Goal: Task Accomplishment & Management: Complete application form

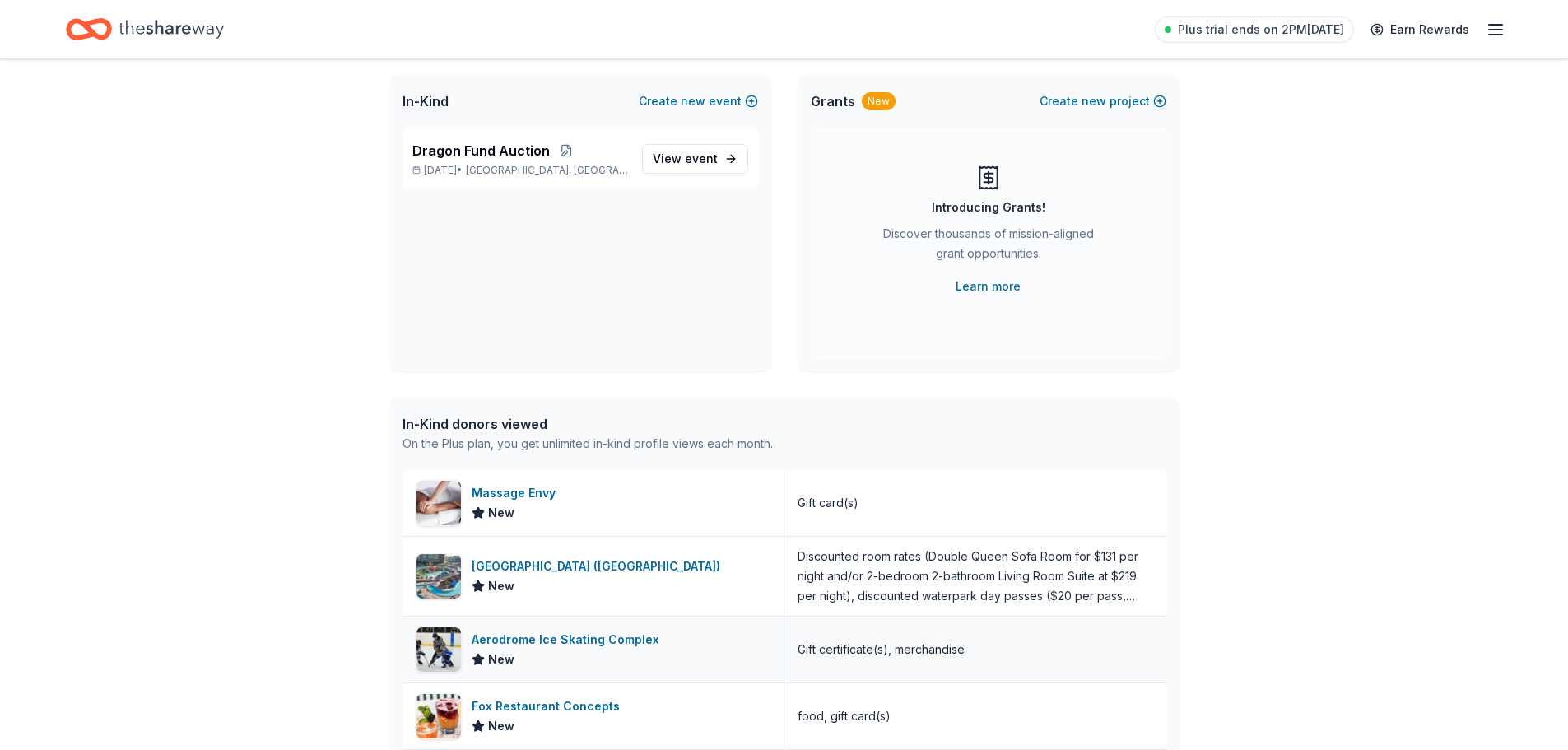
scroll to position [82, 0]
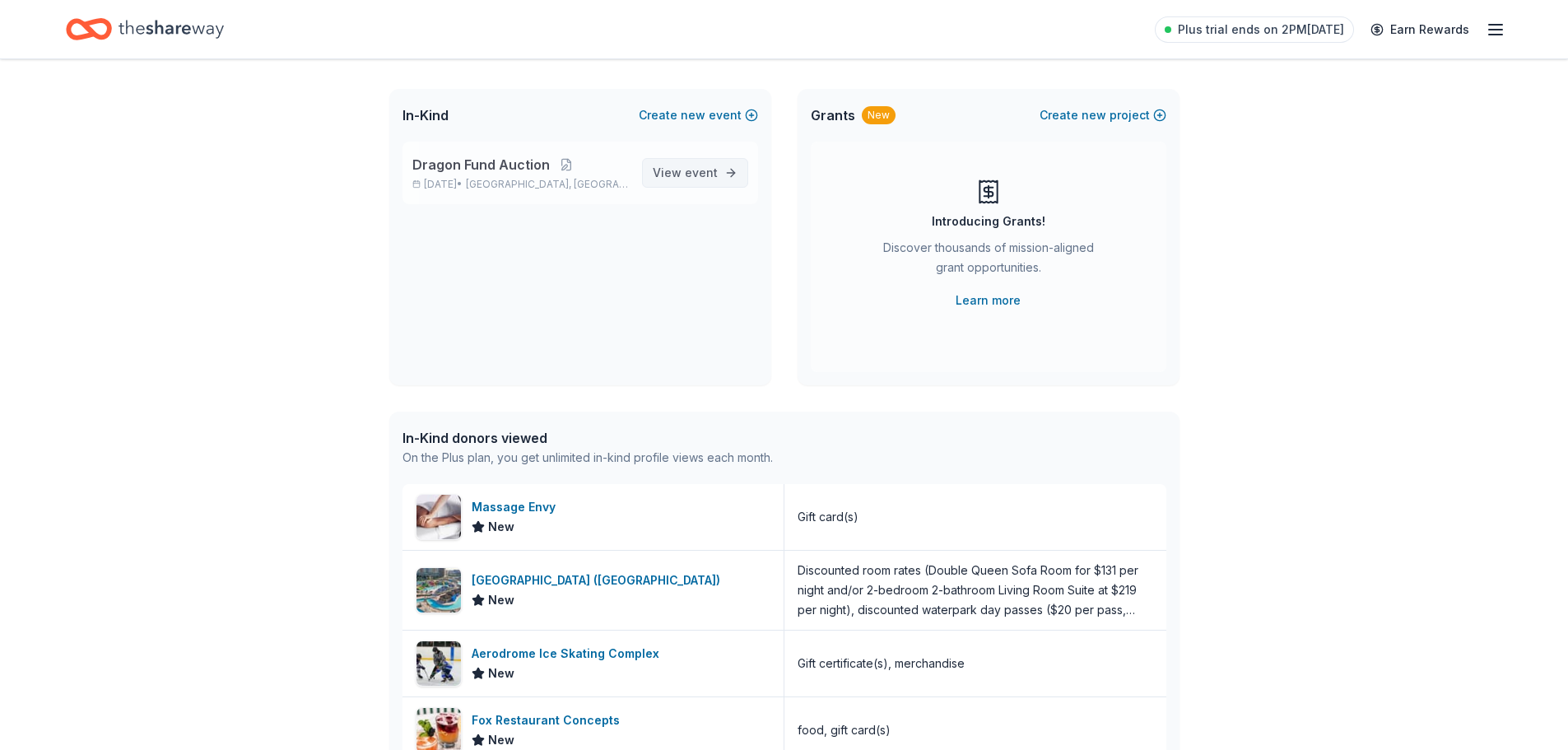
click at [683, 166] on span "View event" at bounding box center [685, 173] width 65 height 20
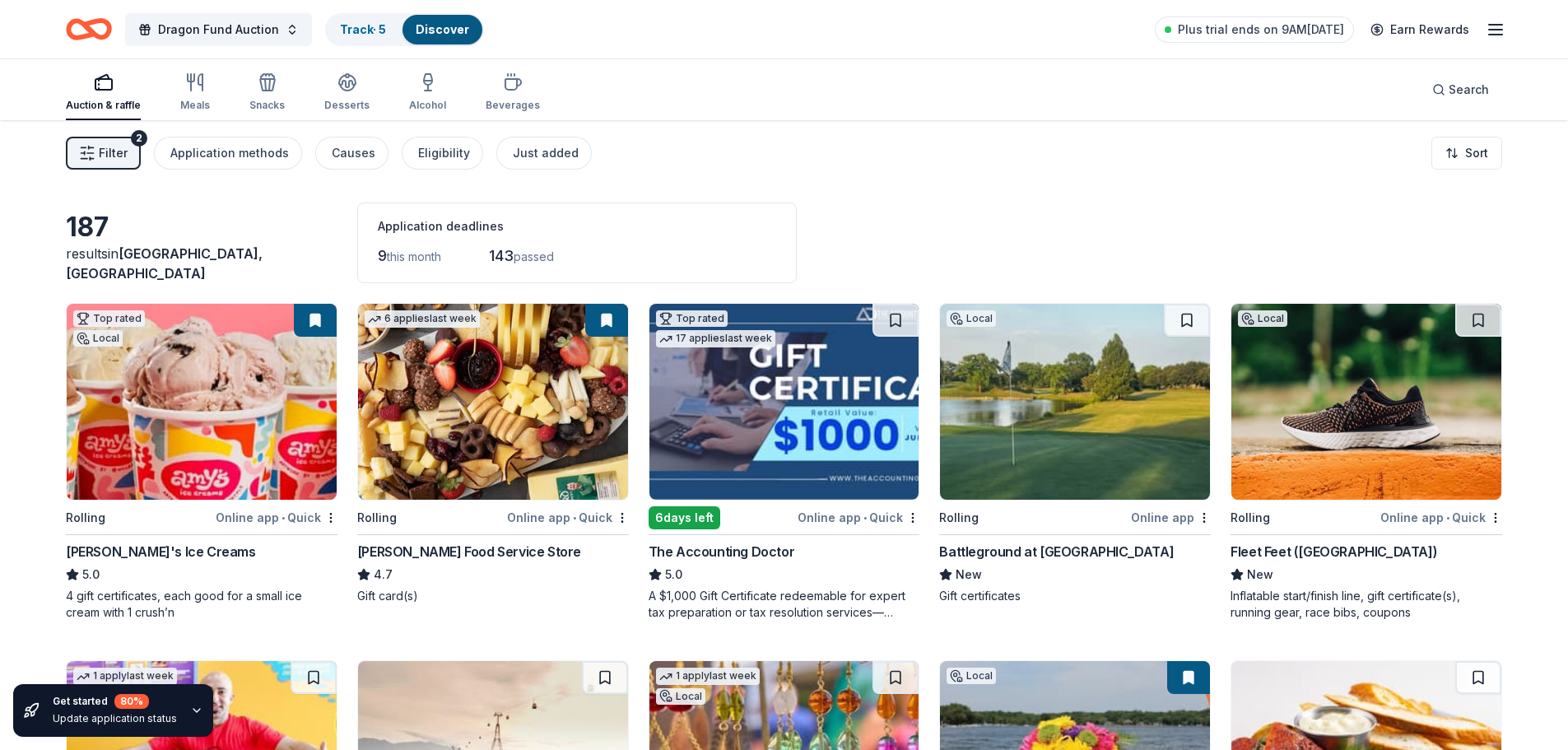
click at [1123, 448] on img at bounding box center [1075, 402] width 270 height 196
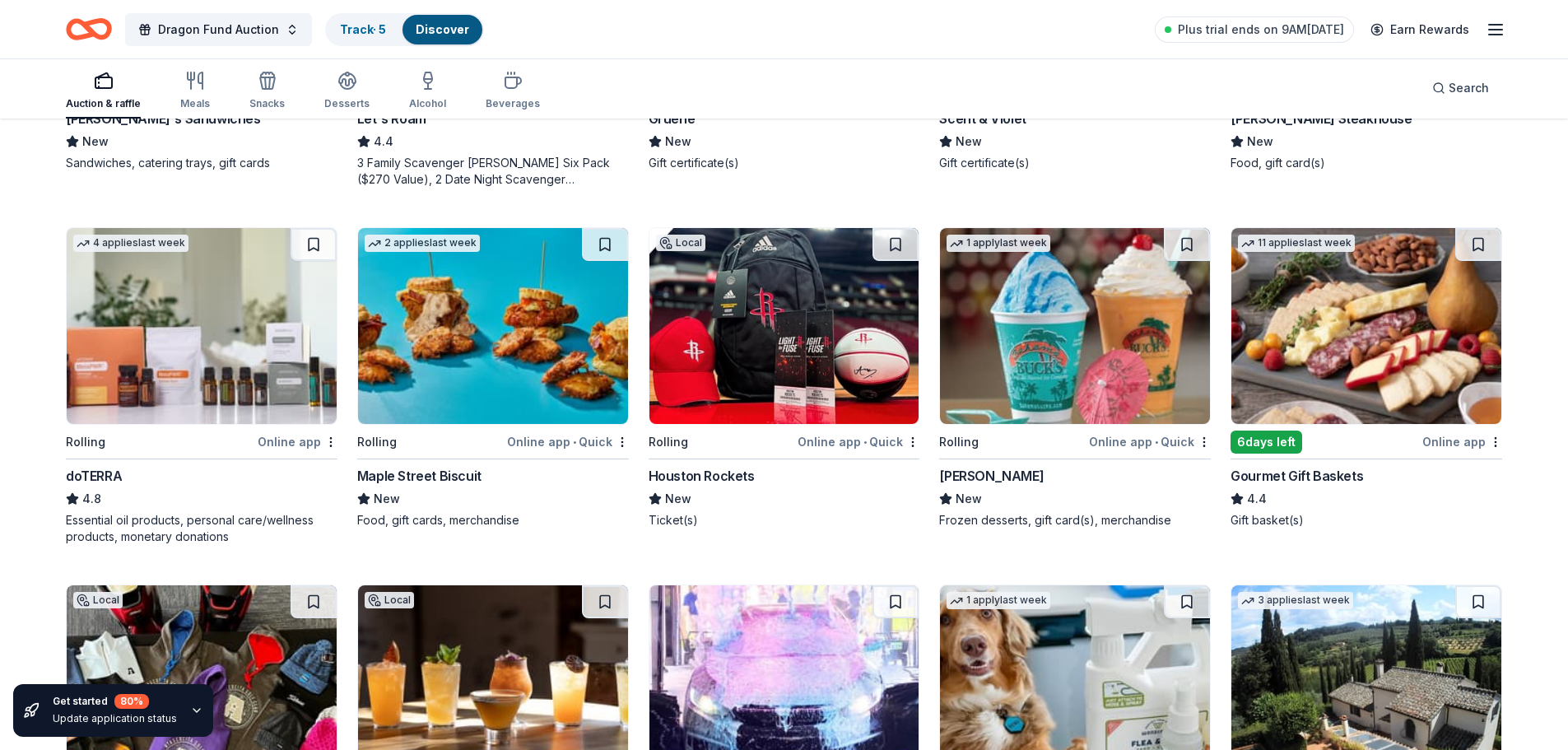
scroll to position [823, 0]
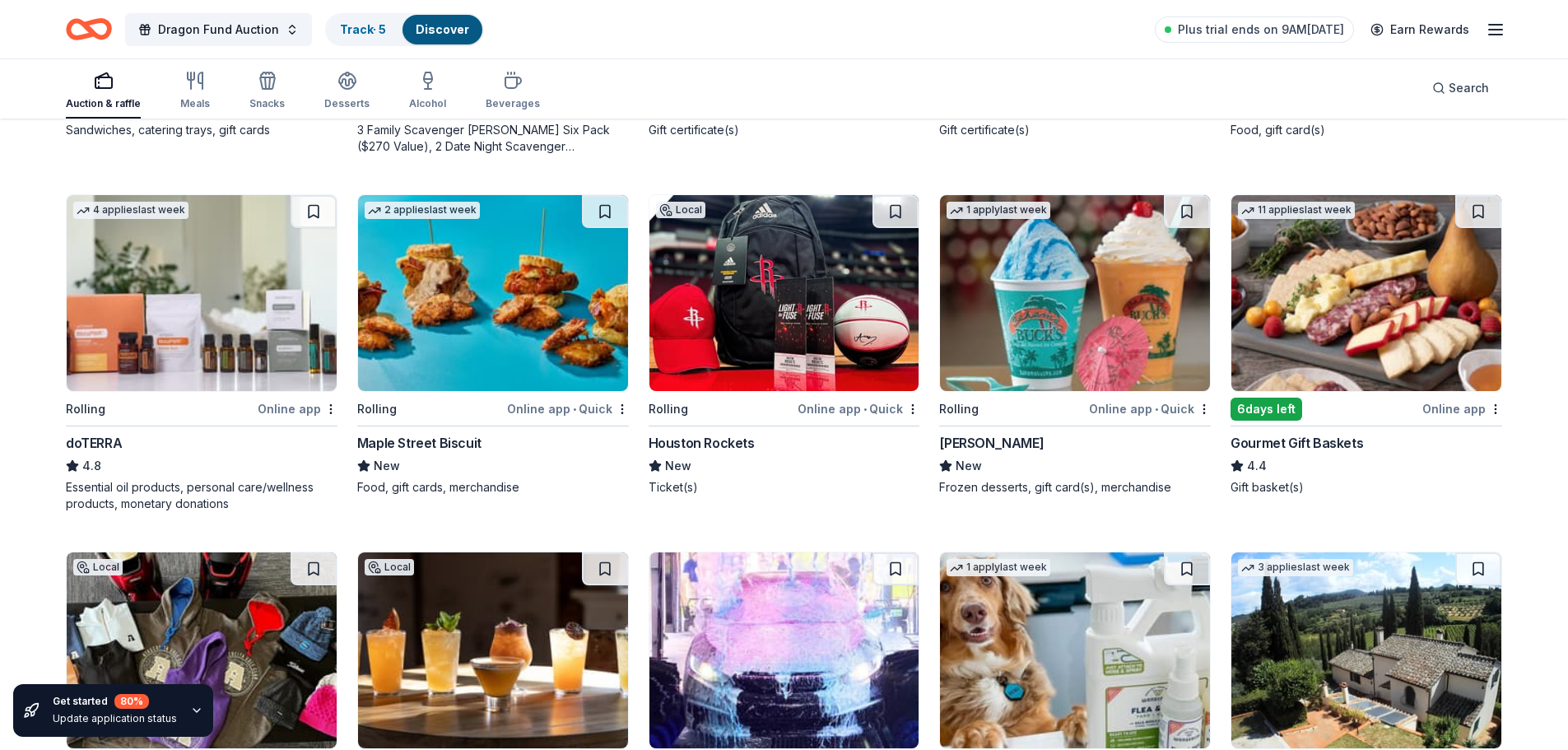
click at [742, 341] on img at bounding box center [784, 292] width 270 height 196
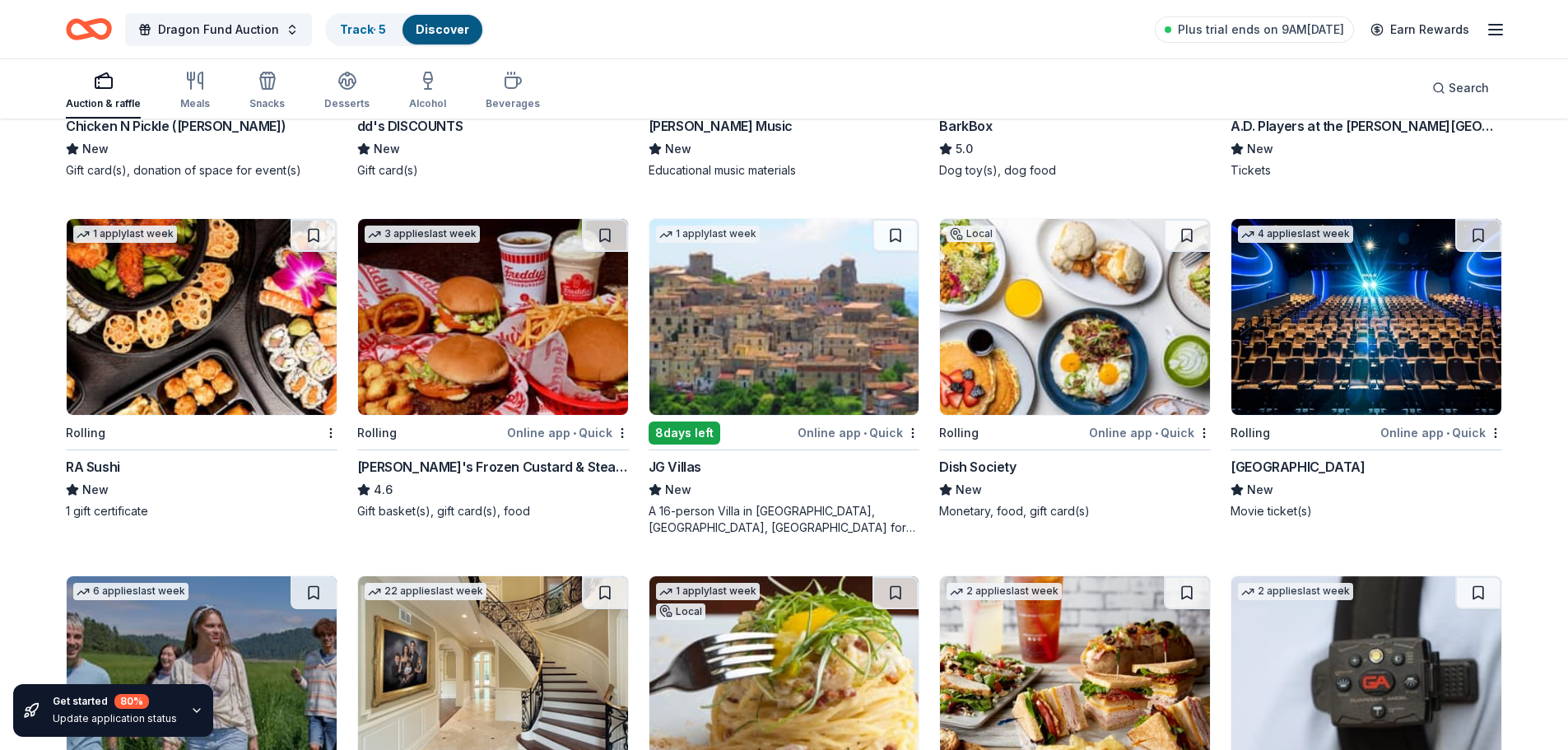
scroll to position [1937, 0]
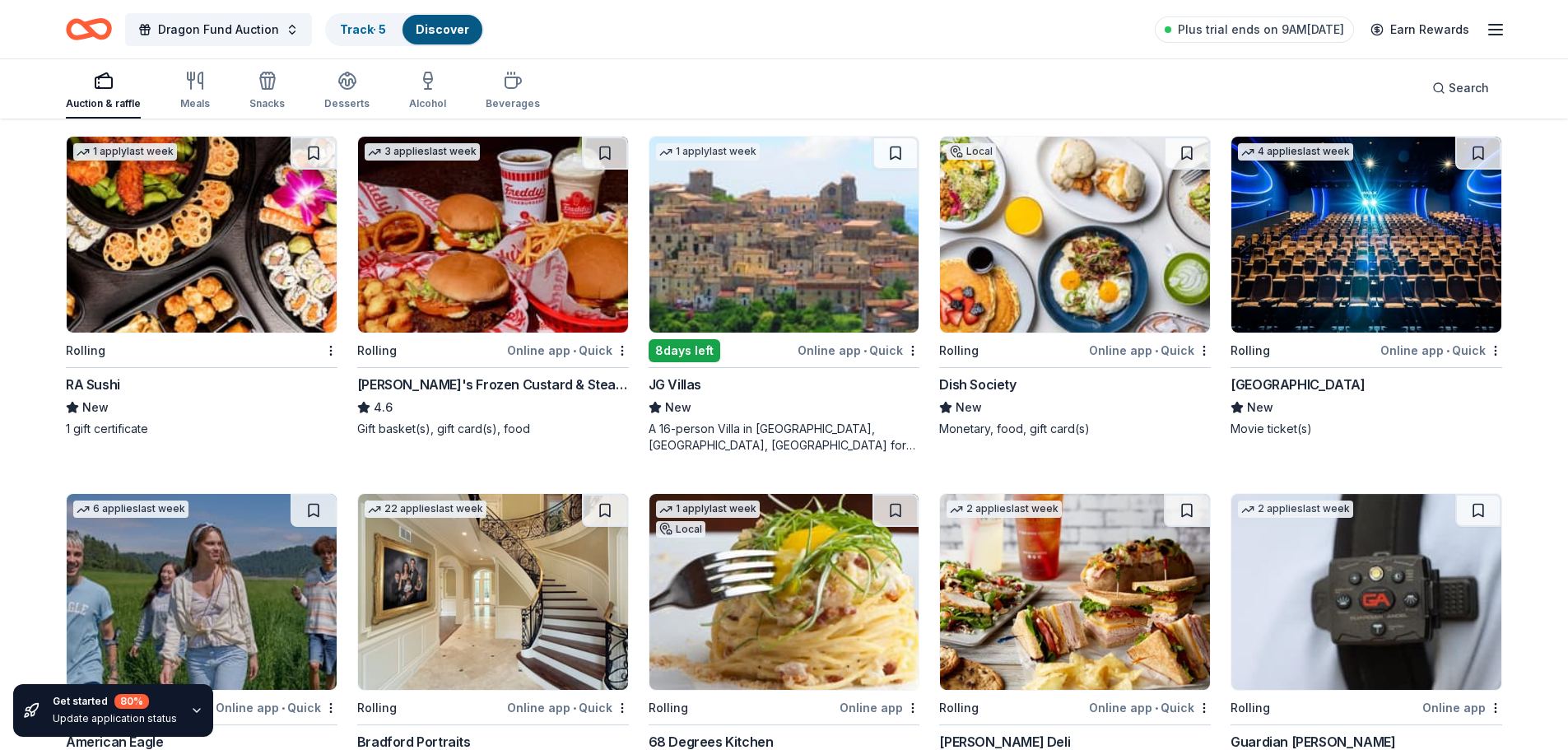
click at [1365, 298] on img at bounding box center [1365, 234] width 270 height 196
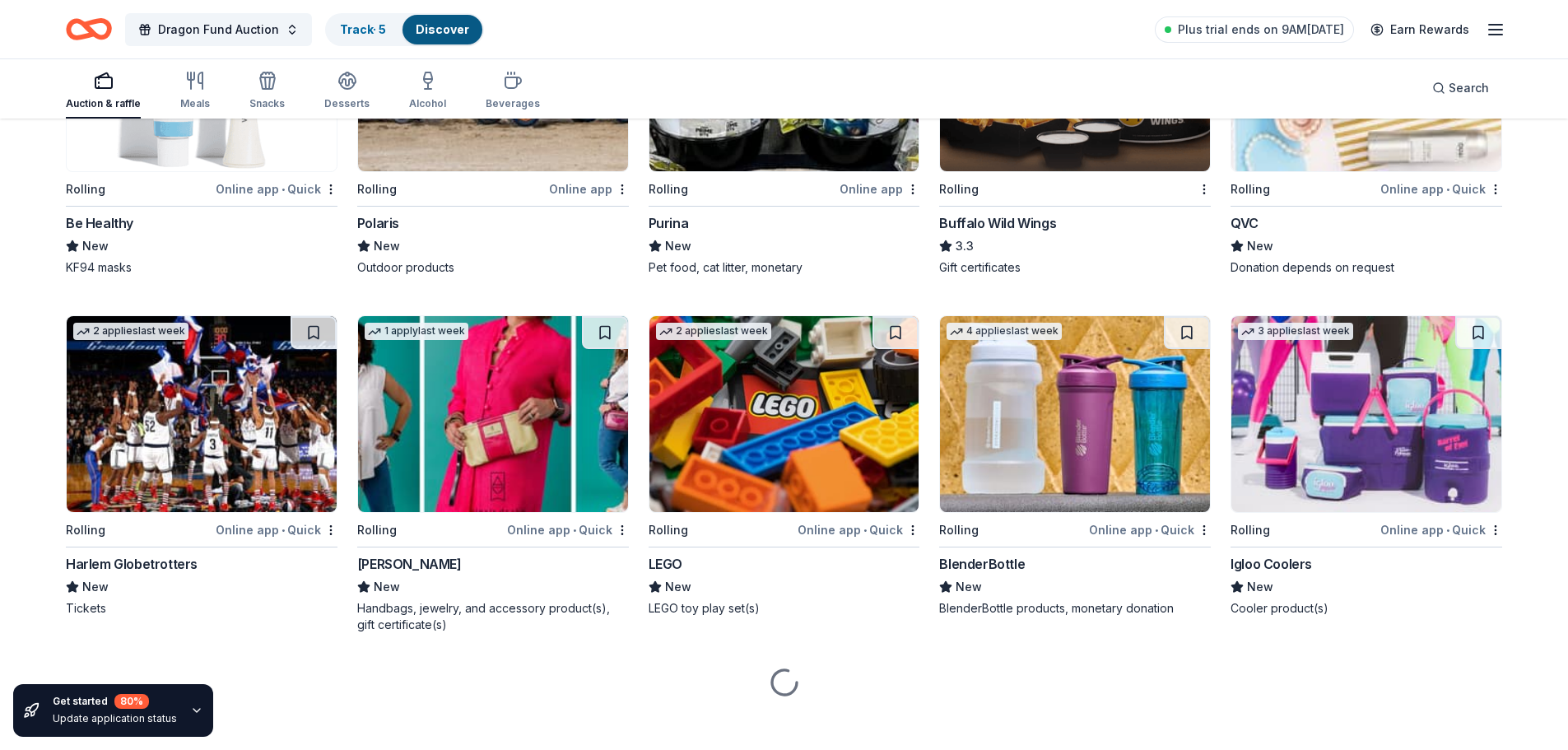
scroll to position [10814, 0]
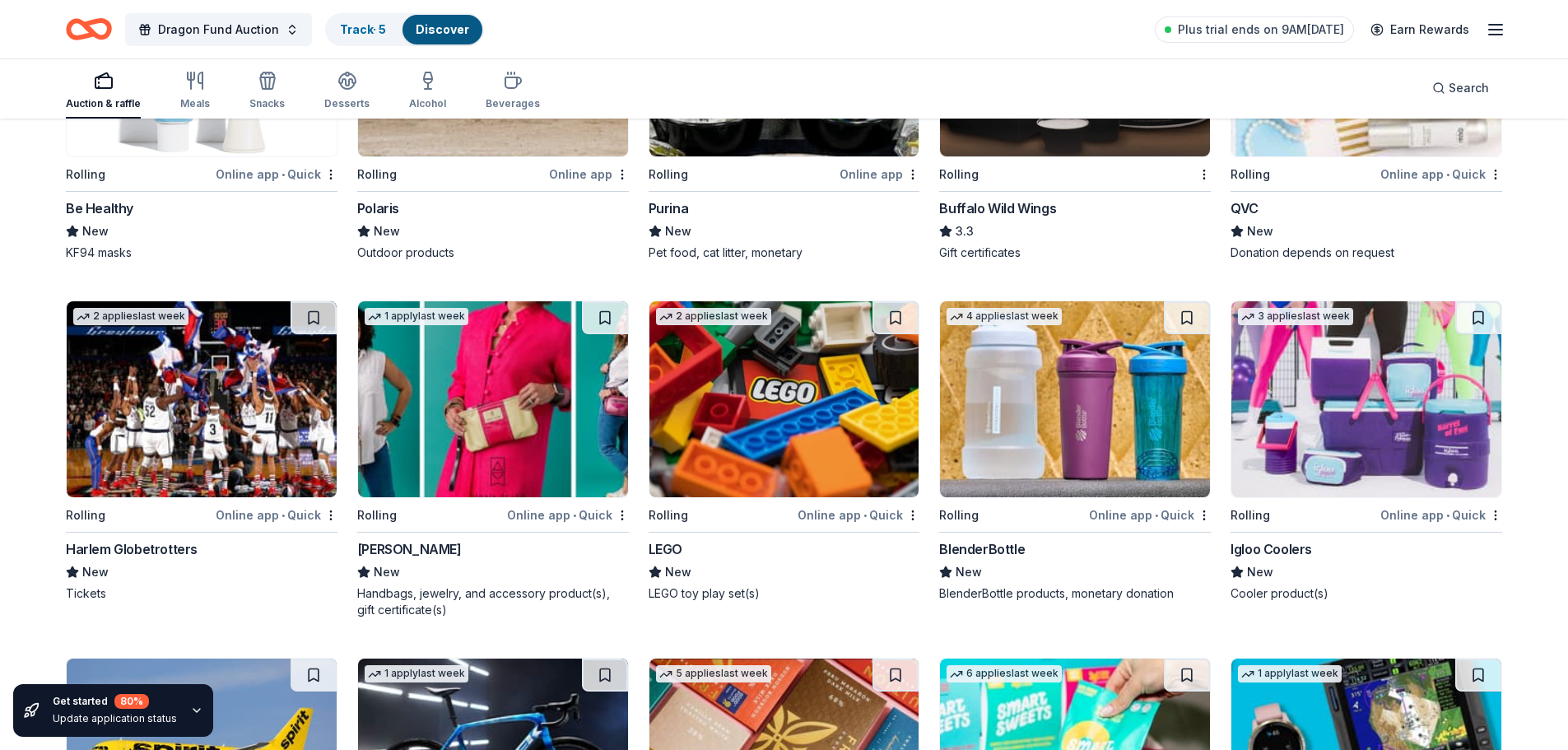
click at [195, 393] on img at bounding box center [201, 399] width 270 height 196
click at [153, 398] on img at bounding box center [201, 399] width 270 height 196
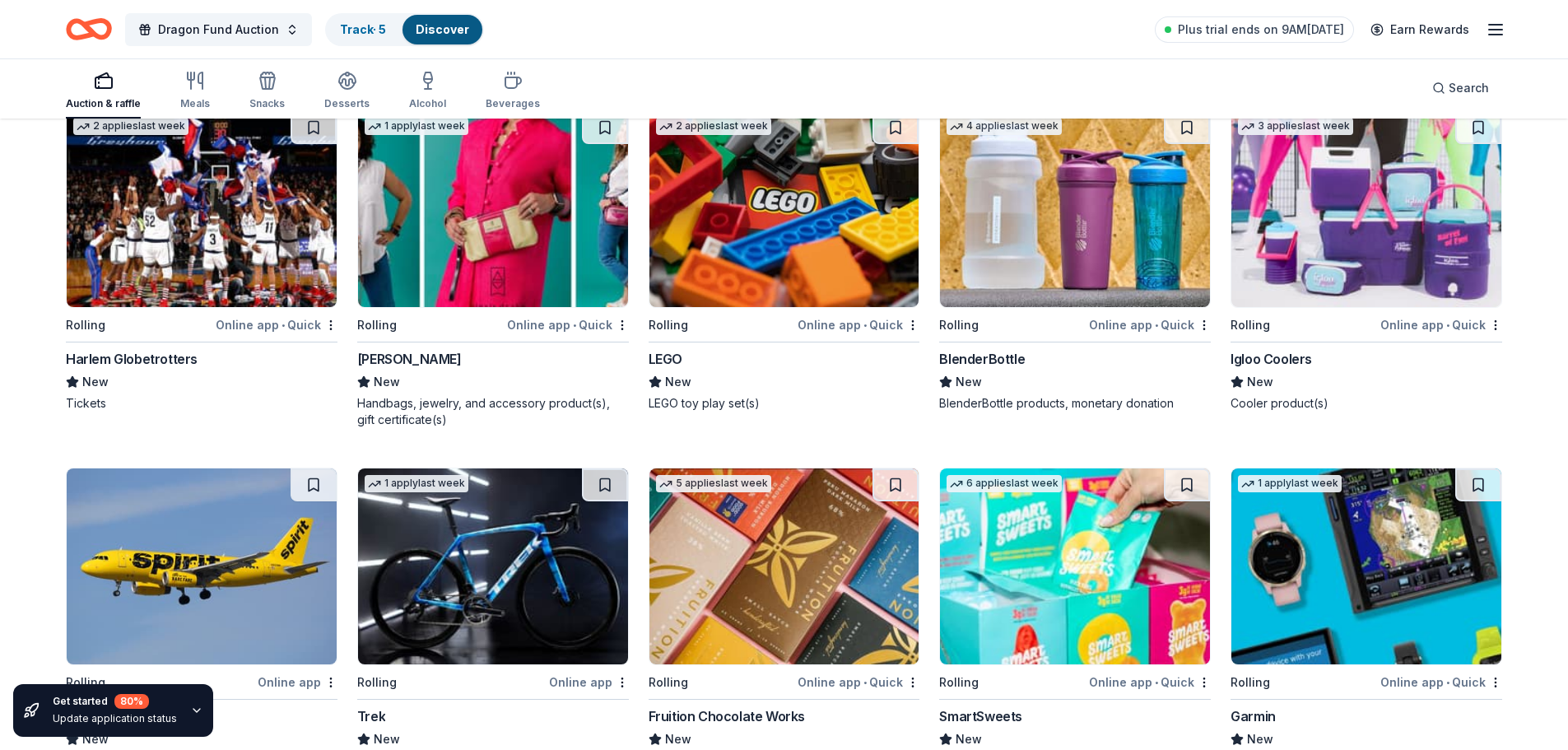
scroll to position [10978, 0]
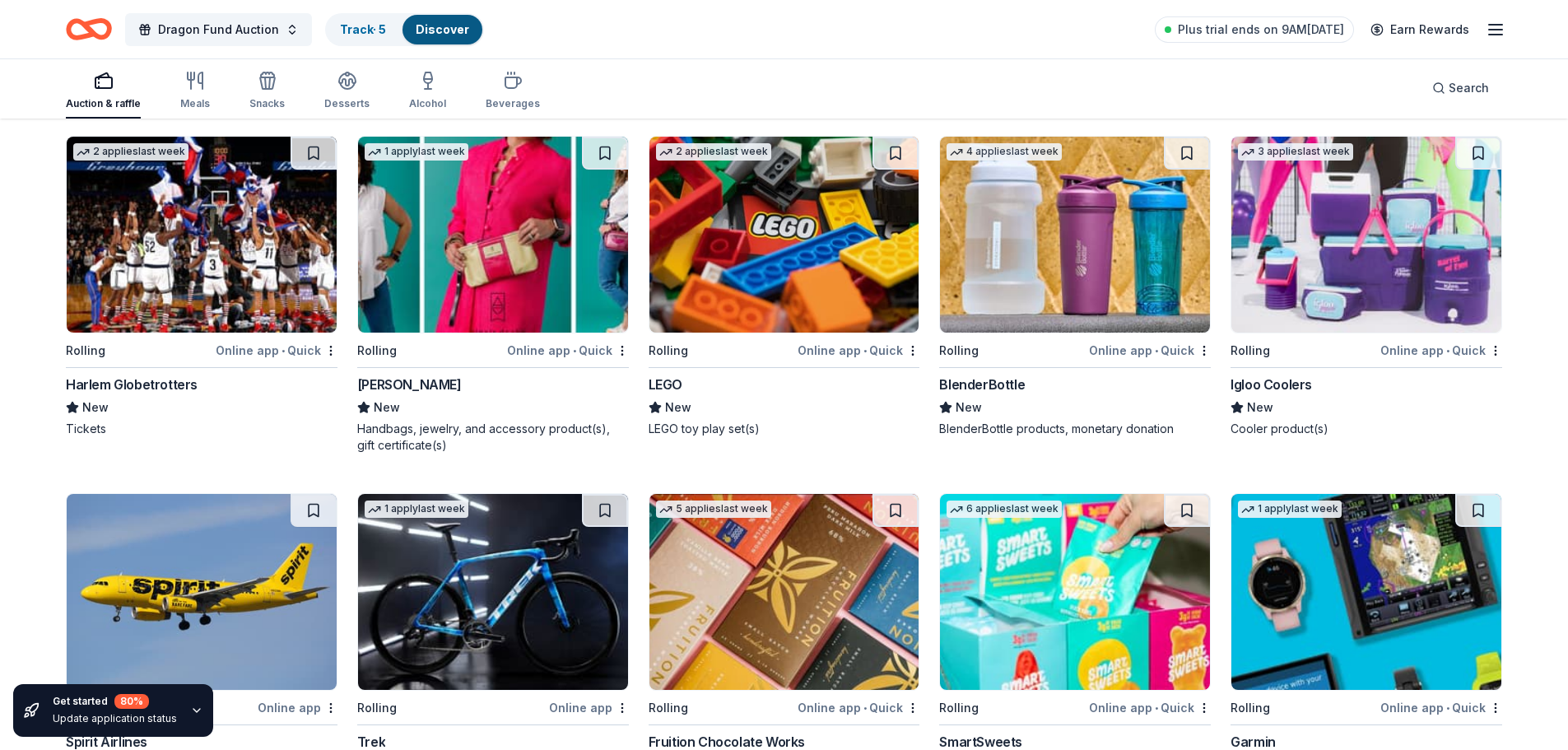
click at [1361, 265] on img at bounding box center [1365, 234] width 270 height 196
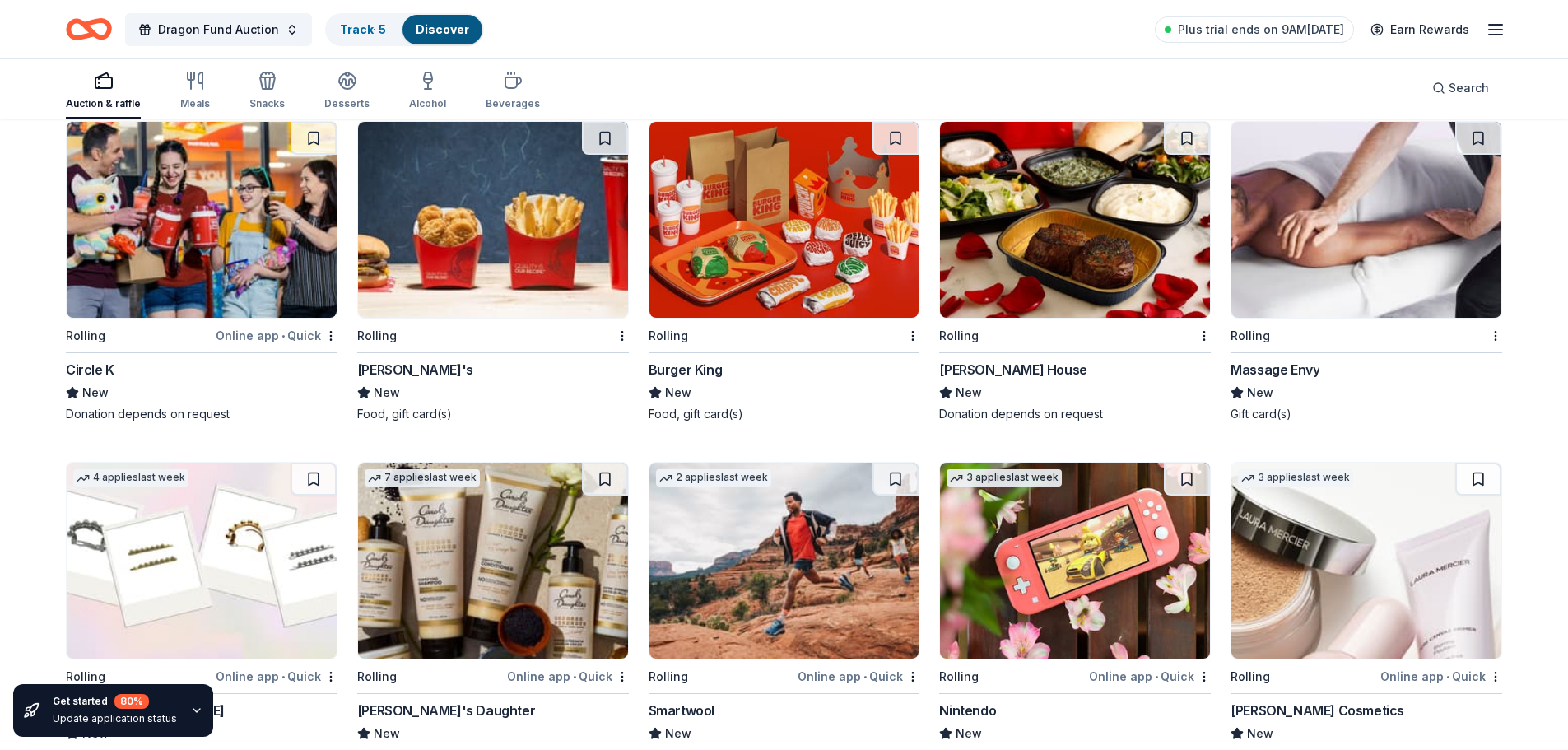
scroll to position [12194, 0]
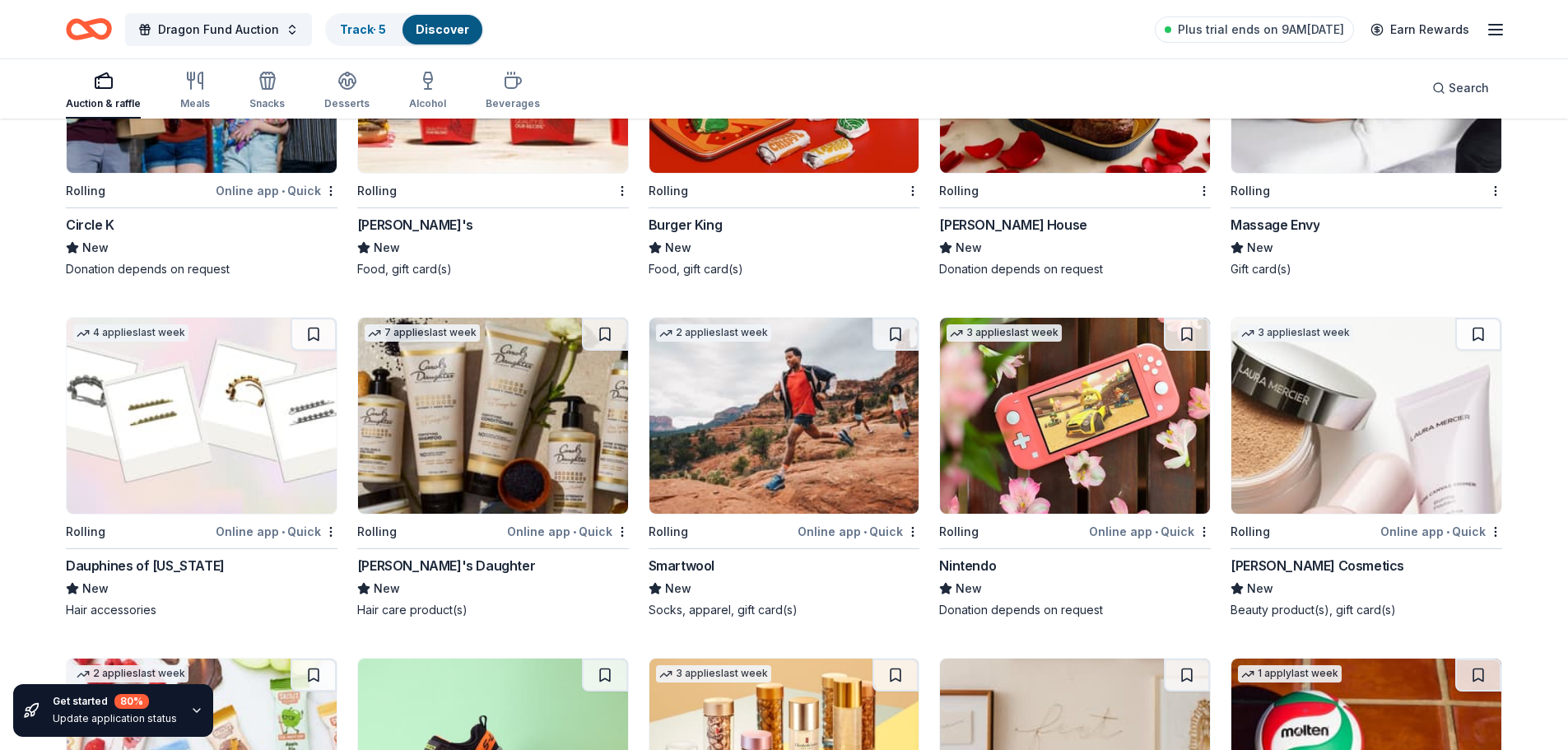
click at [1016, 482] on img at bounding box center [1075, 415] width 270 height 196
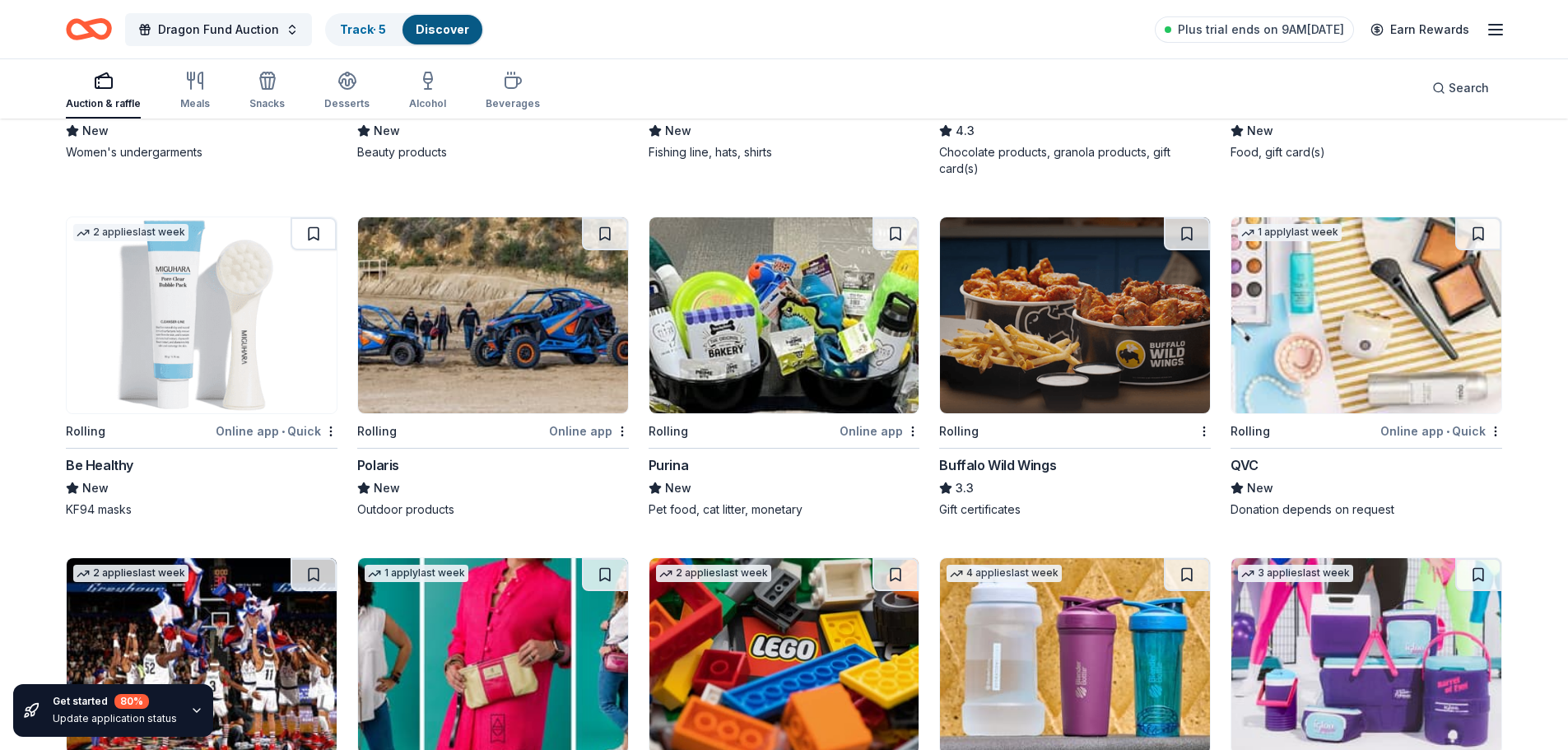
scroll to position [10554, 0]
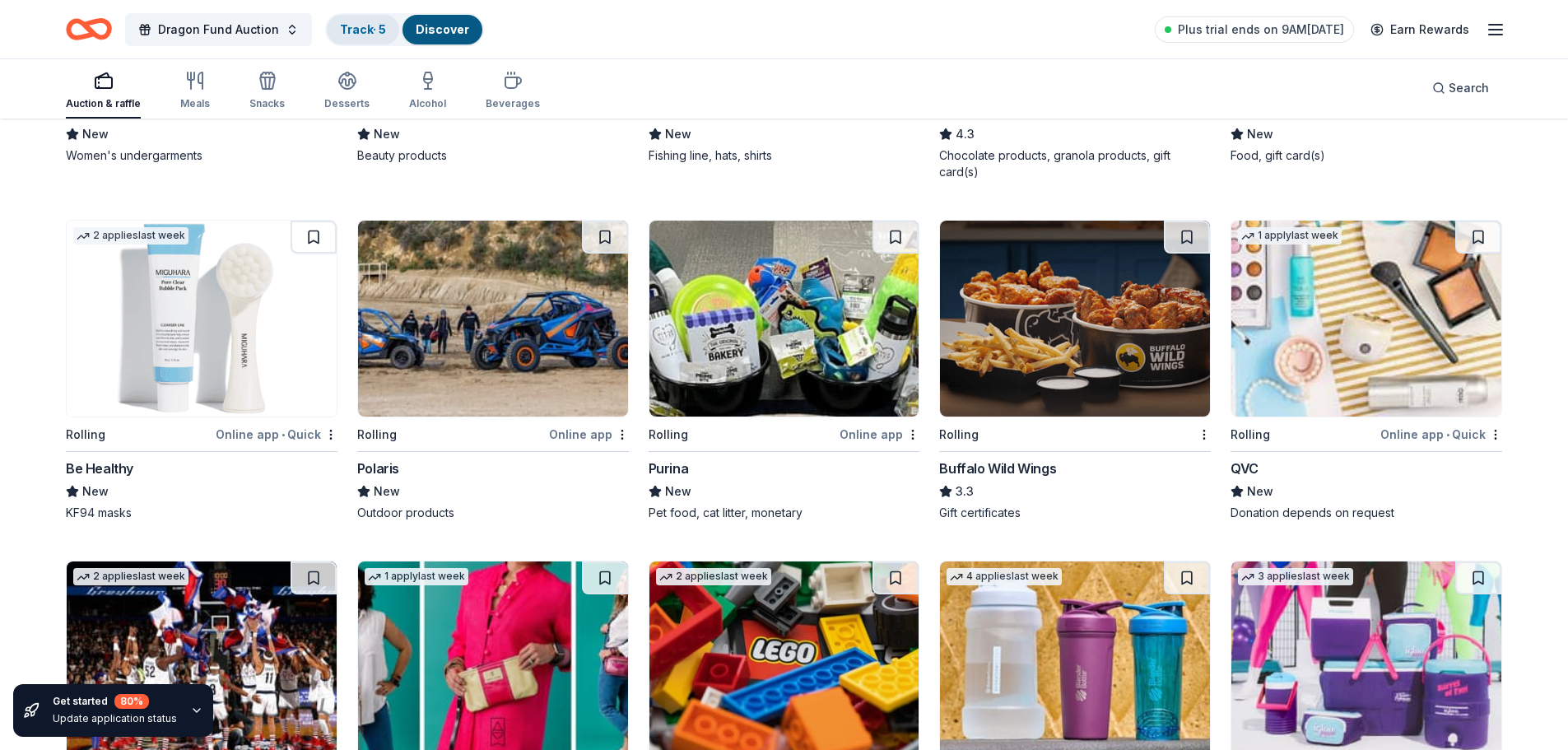
click at [351, 27] on link "Track · 5" at bounding box center [363, 30] width 46 height 14
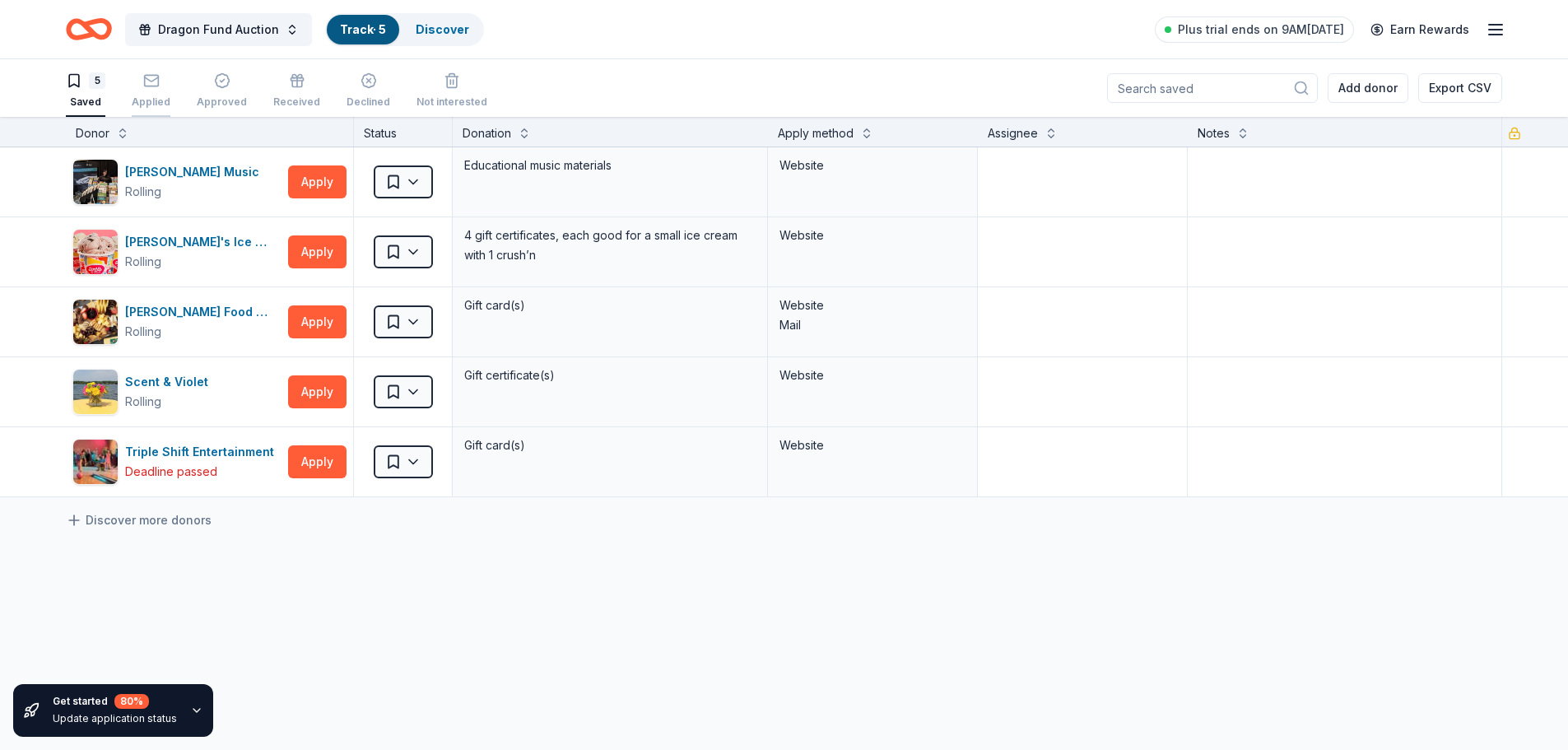
click at [154, 98] on div "Applied" at bounding box center [151, 102] width 39 height 14
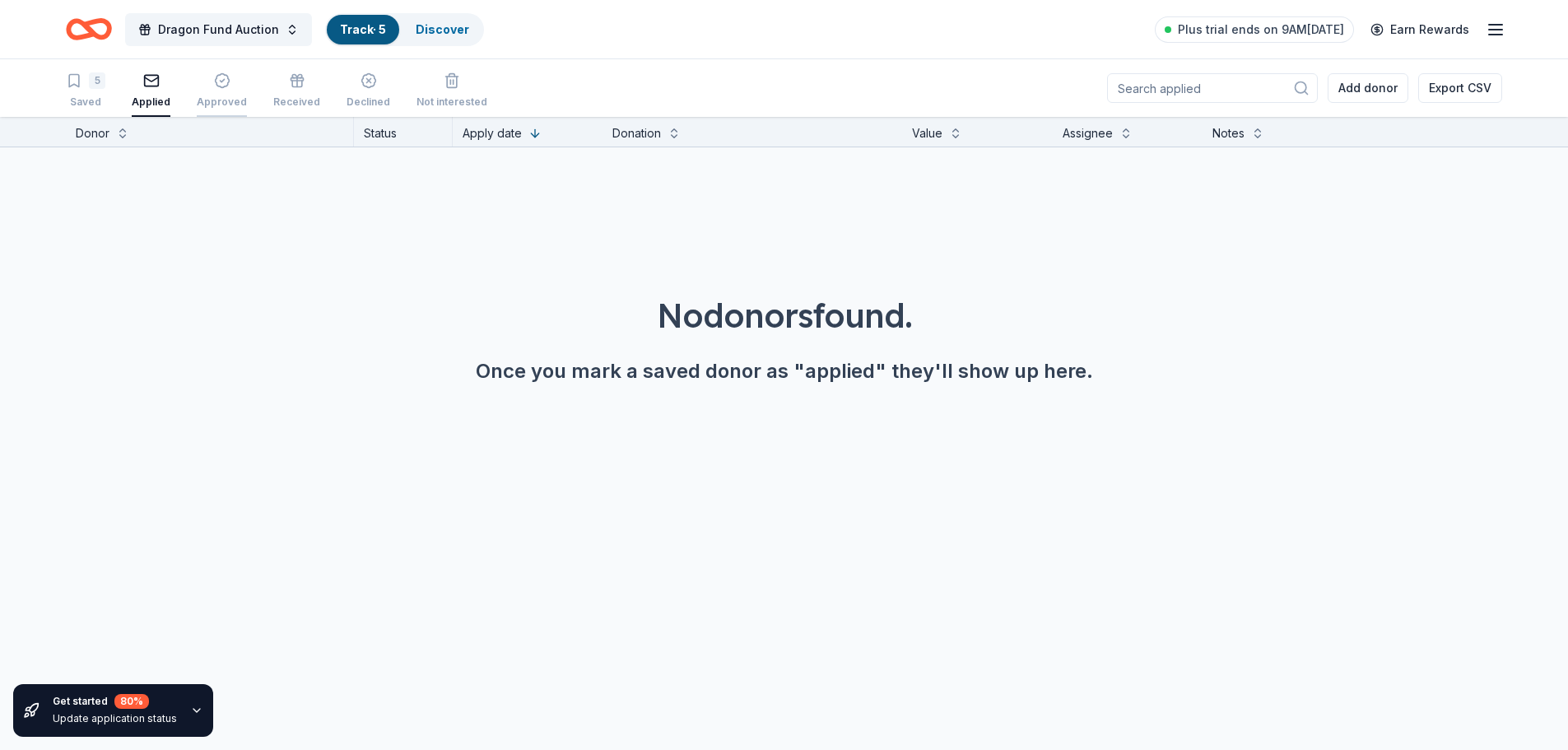
click at [207, 94] on div "Approved" at bounding box center [222, 90] width 51 height 36
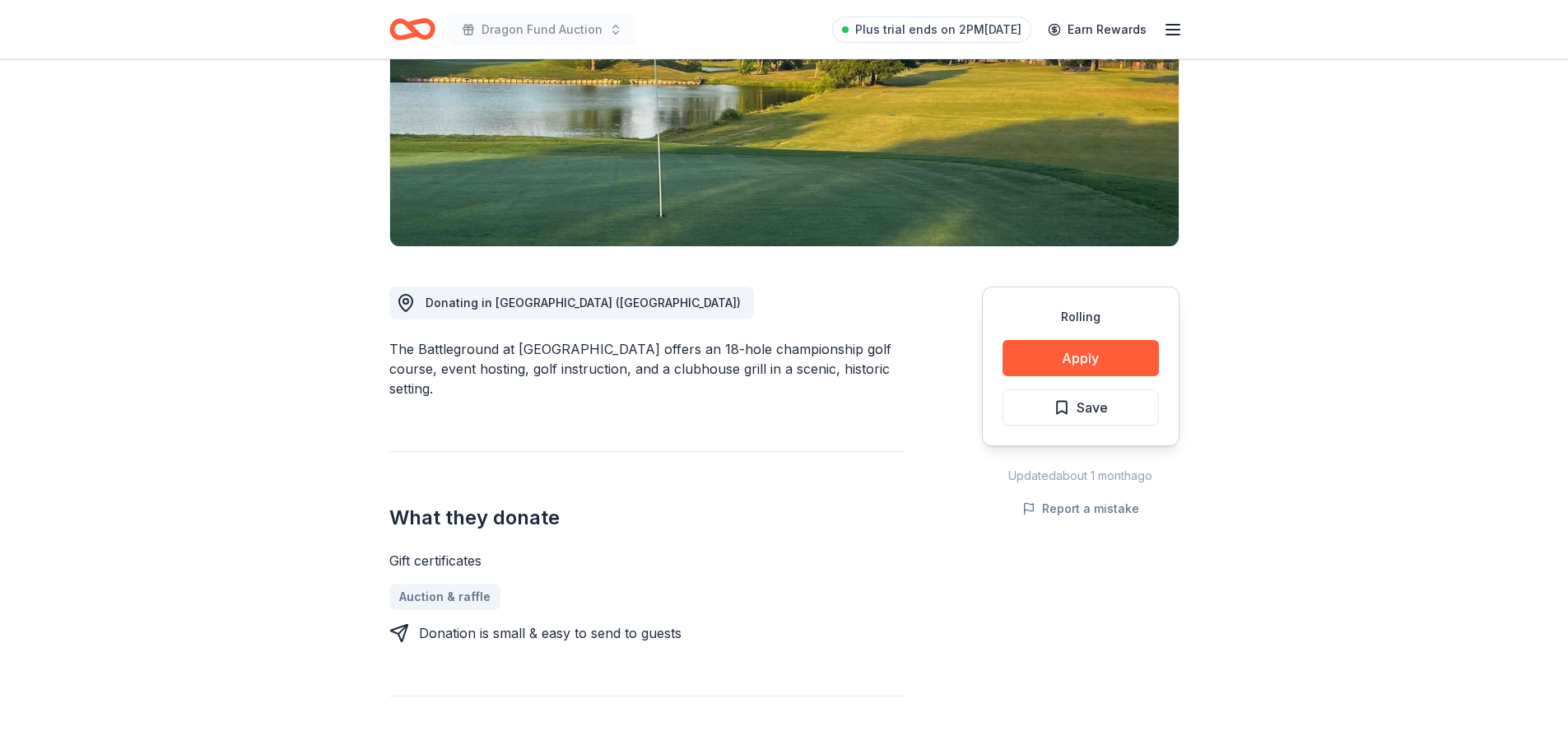
scroll to position [247, 0]
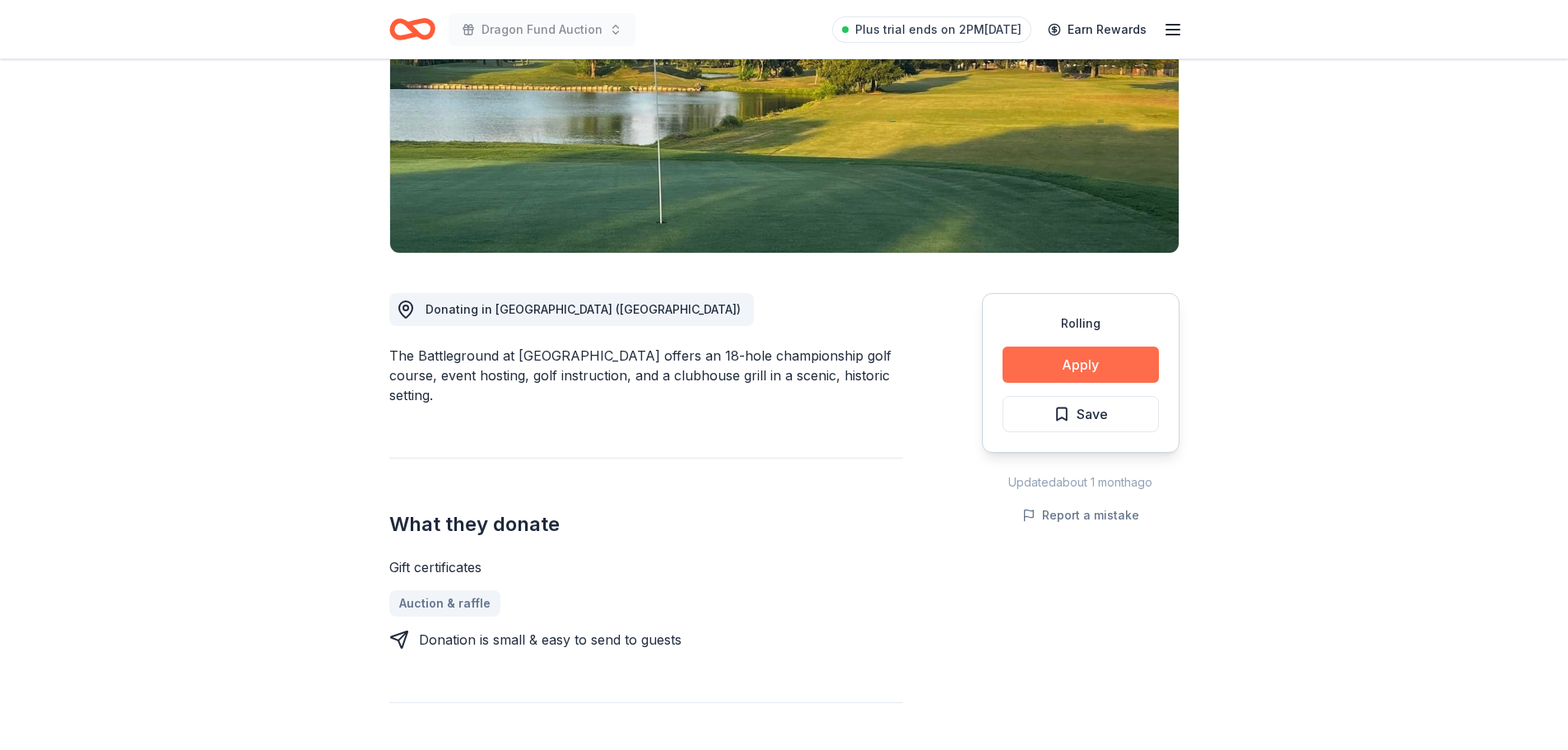
click at [1054, 366] on button "Apply" at bounding box center [1080, 365] width 156 height 36
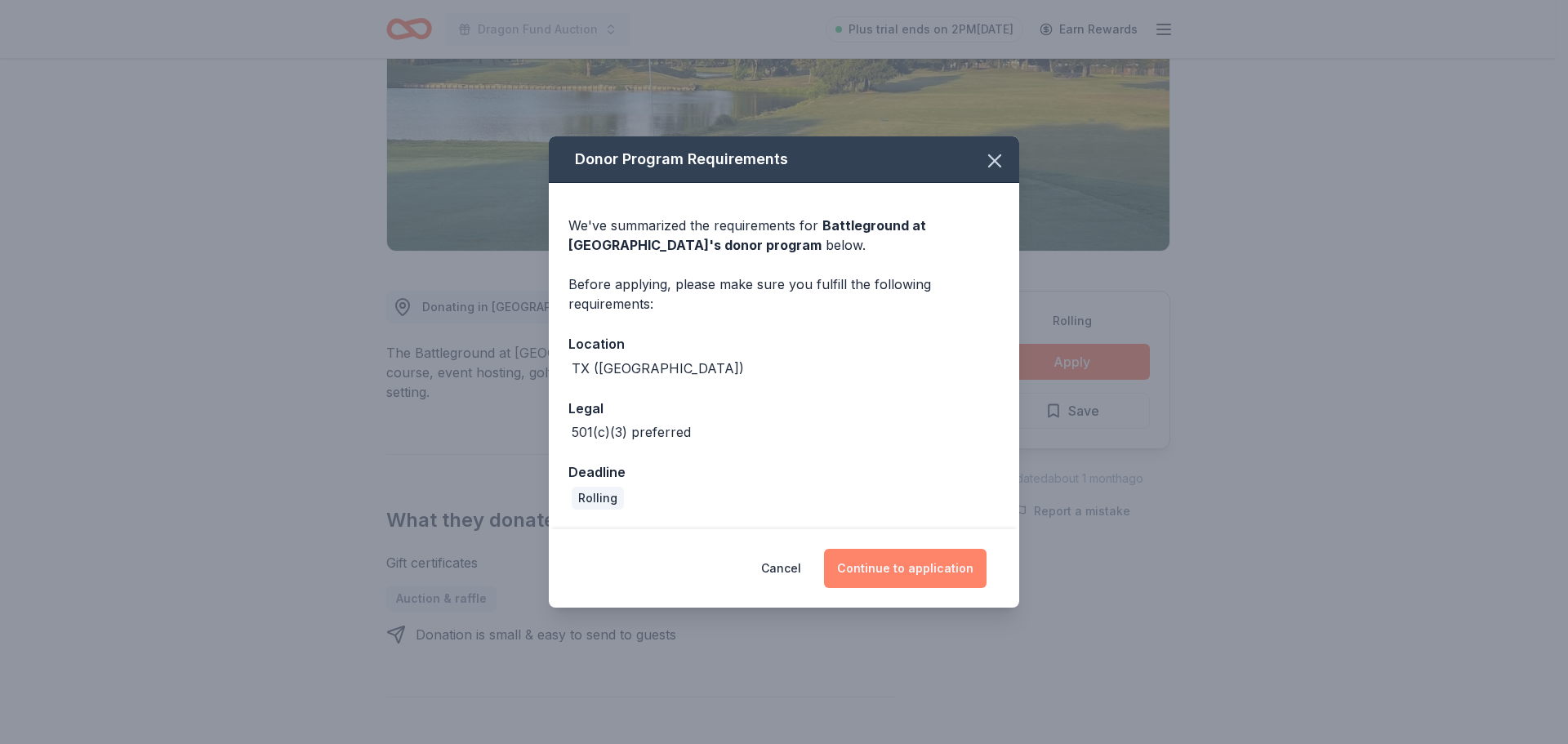
click at [923, 564] on button "Continue to application" at bounding box center [905, 569] width 163 height 39
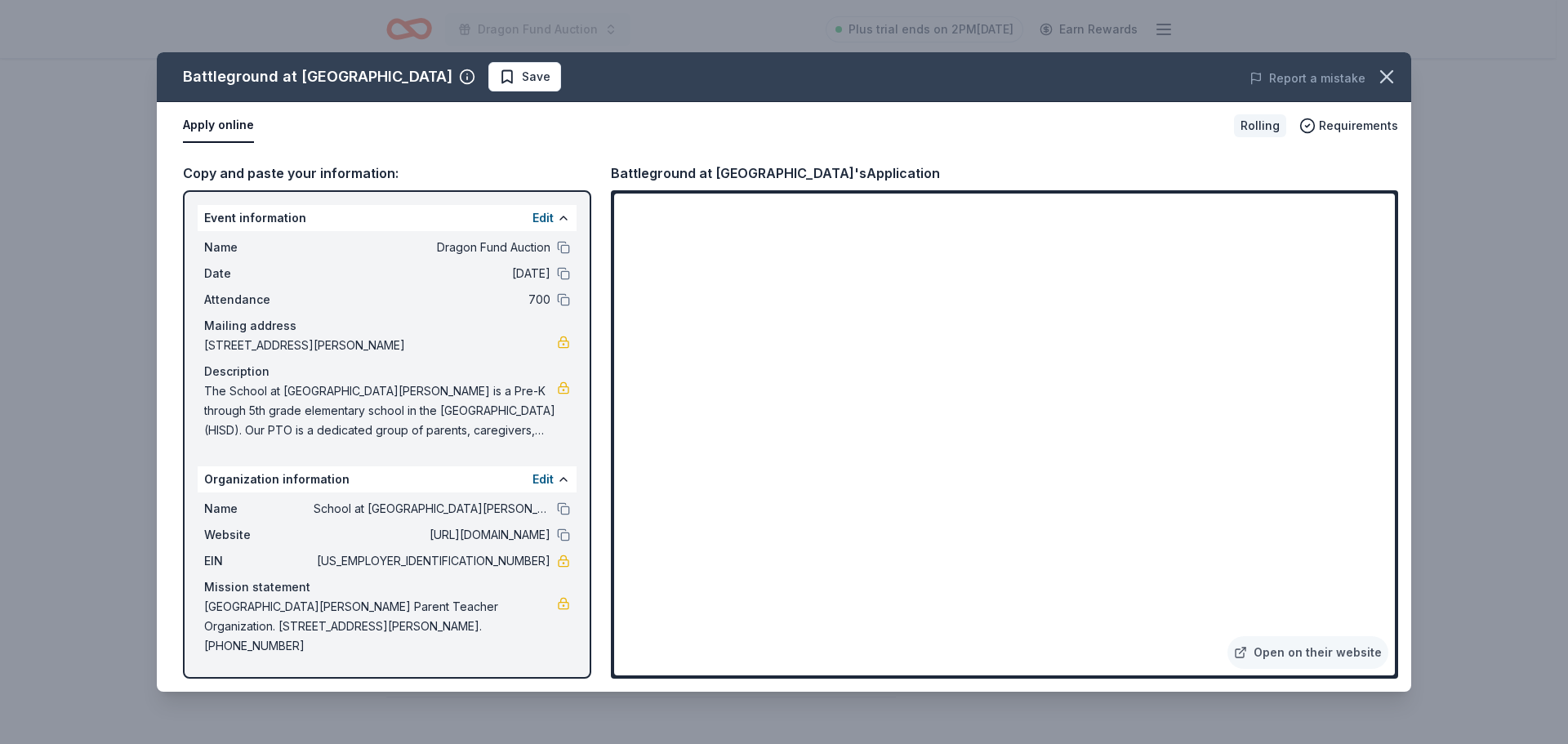
click at [1529, 262] on div "Battleground at Deer Park Save Report a mistake Apply online Rolling Requiremen…" at bounding box center [784, 372] width 1568 height 744
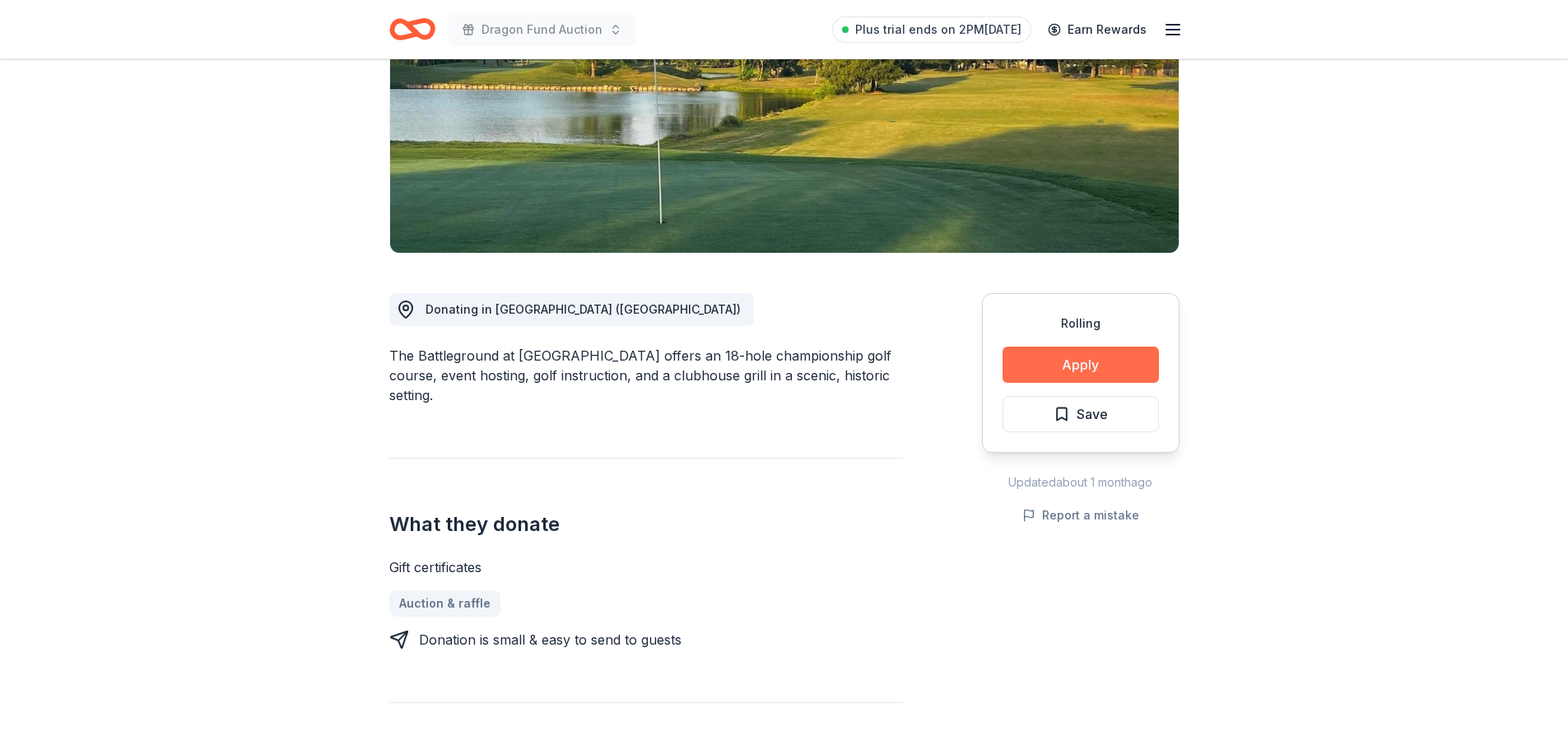
click at [1066, 357] on button "Apply" at bounding box center [1080, 365] width 156 height 36
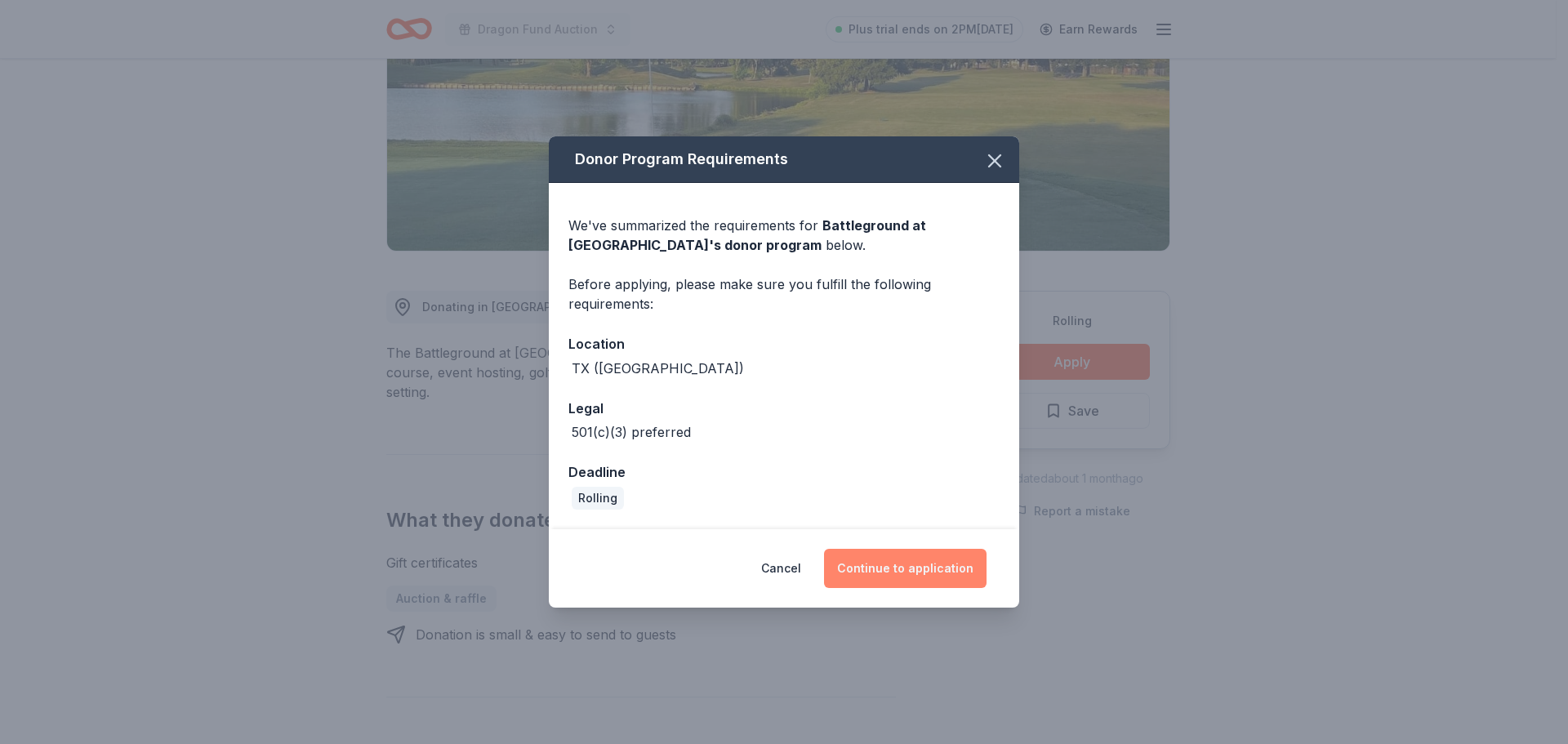
click at [908, 580] on button "Continue to application" at bounding box center [905, 569] width 163 height 39
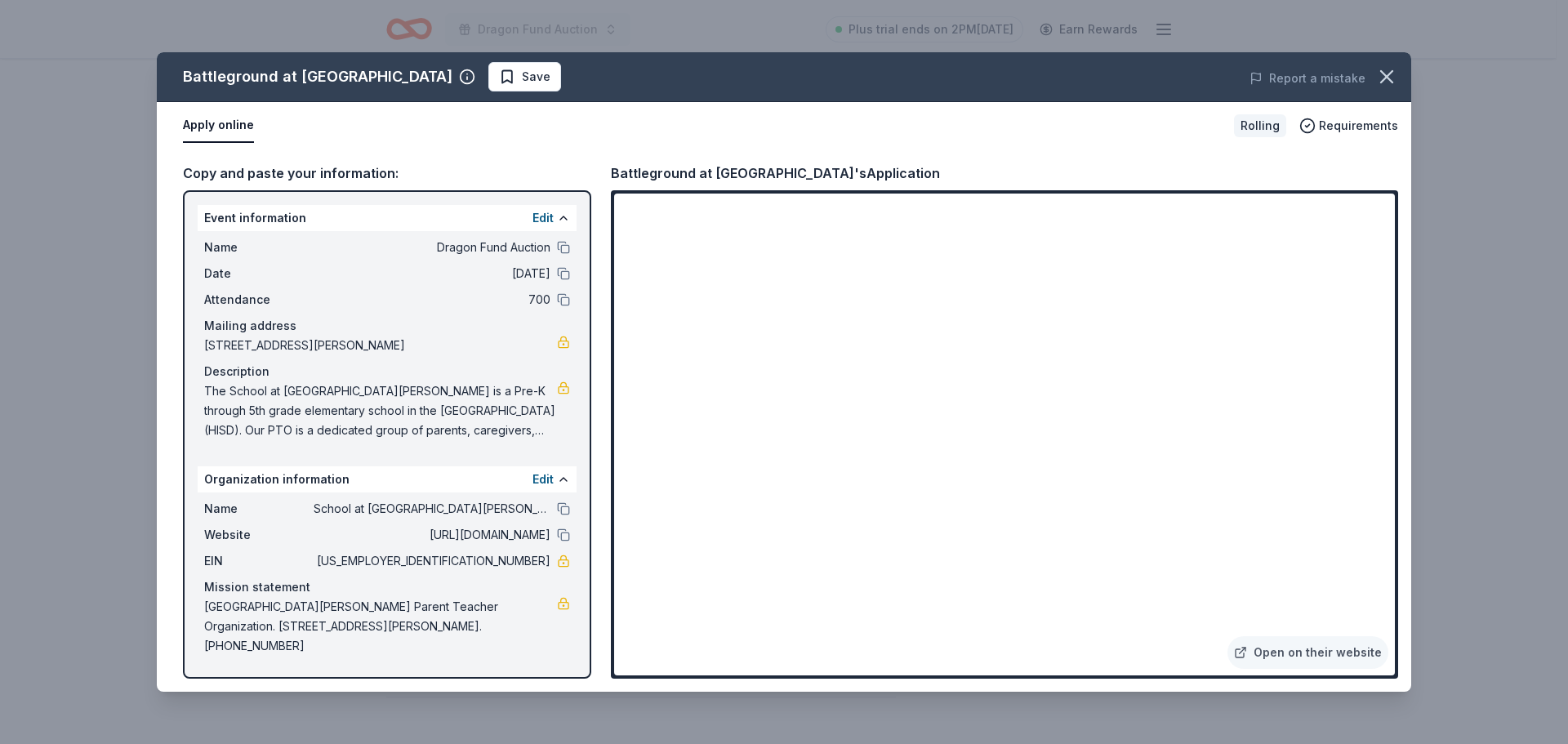
click at [758, 718] on div "Battleground at Deer Park Save Report a mistake Apply online Rolling Requiremen…" at bounding box center [784, 372] width 1568 height 744
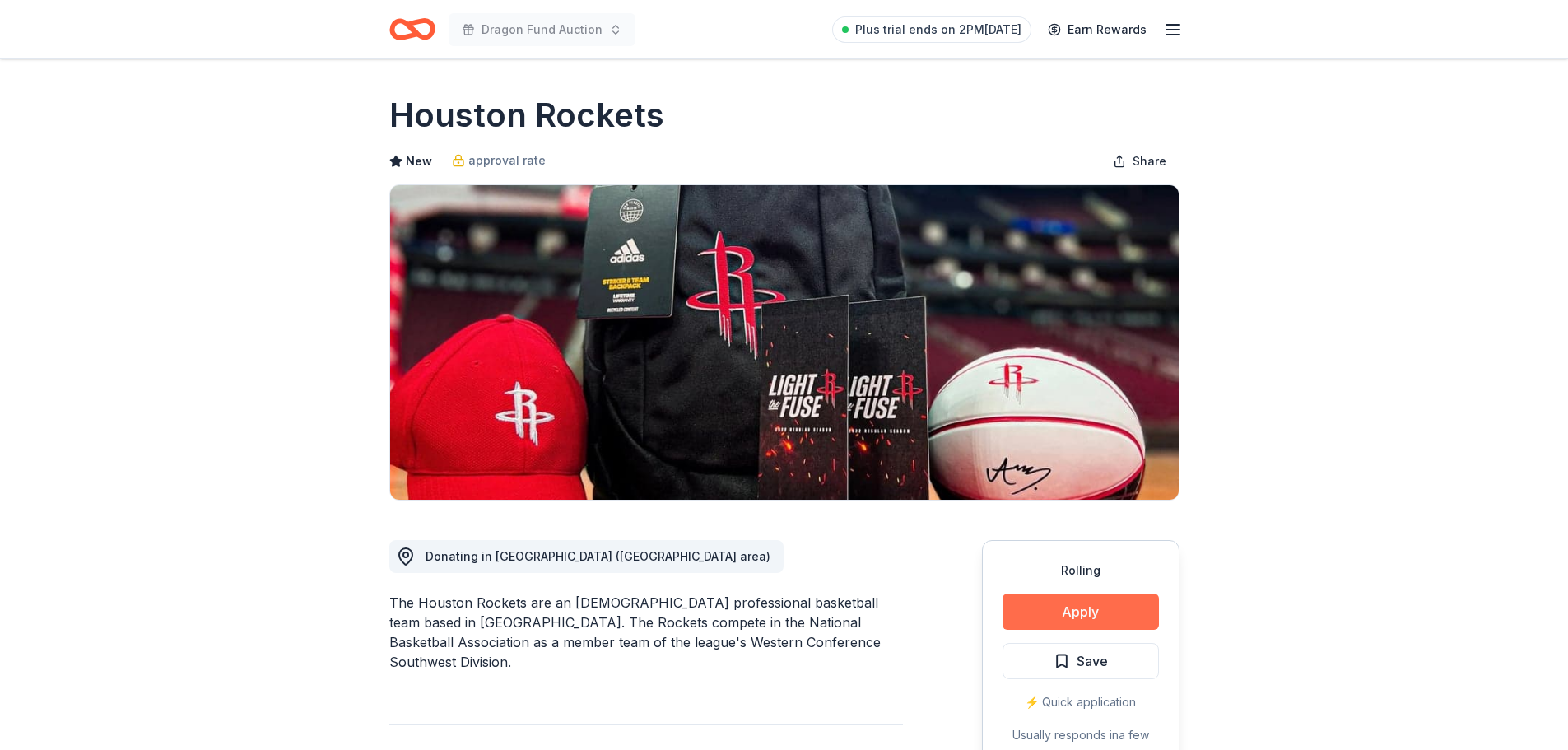
click at [1101, 608] on button "Apply" at bounding box center [1080, 612] width 156 height 36
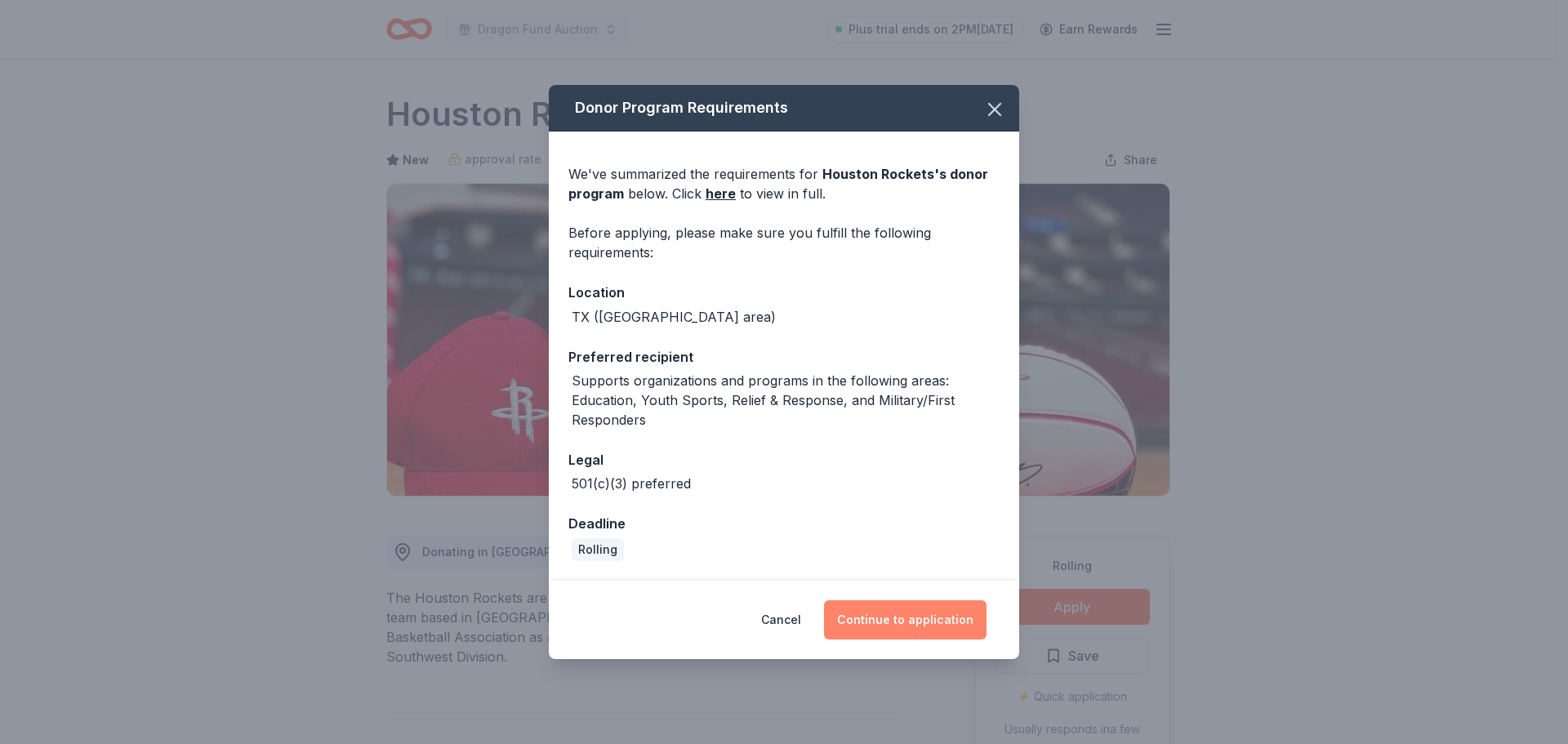
click at [924, 622] on button "Continue to application" at bounding box center [905, 620] width 163 height 39
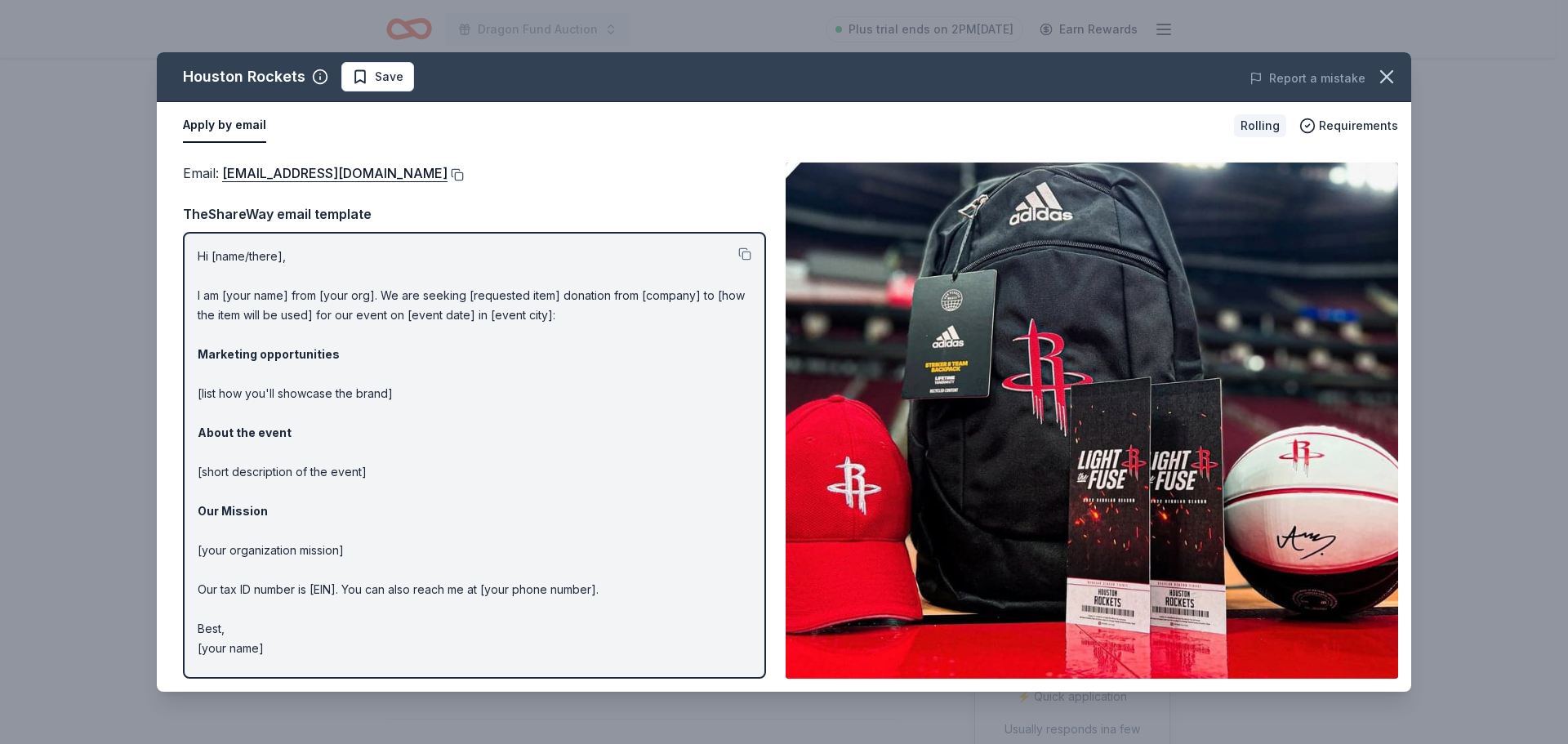
click at [448, 175] on button at bounding box center [456, 175] width 16 height 13
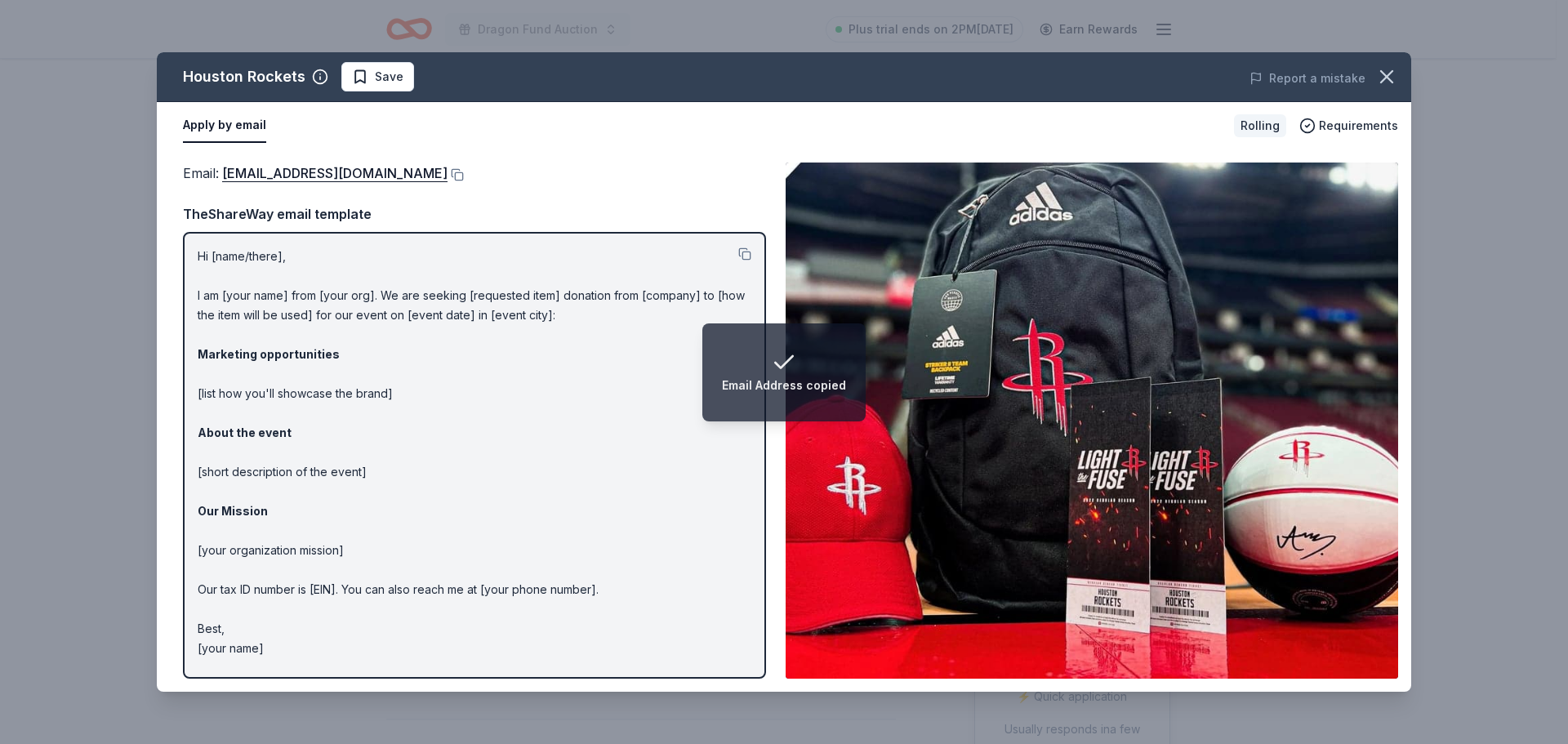
drag, startPoint x: 757, startPoint y: 734, endPoint x: 849, endPoint y: 534, distance: 220.1
click at [757, 734] on div "Houston Rockets Save Report a mistake Apply by email Rolling Requirements Email…" at bounding box center [784, 372] width 1568 height 744
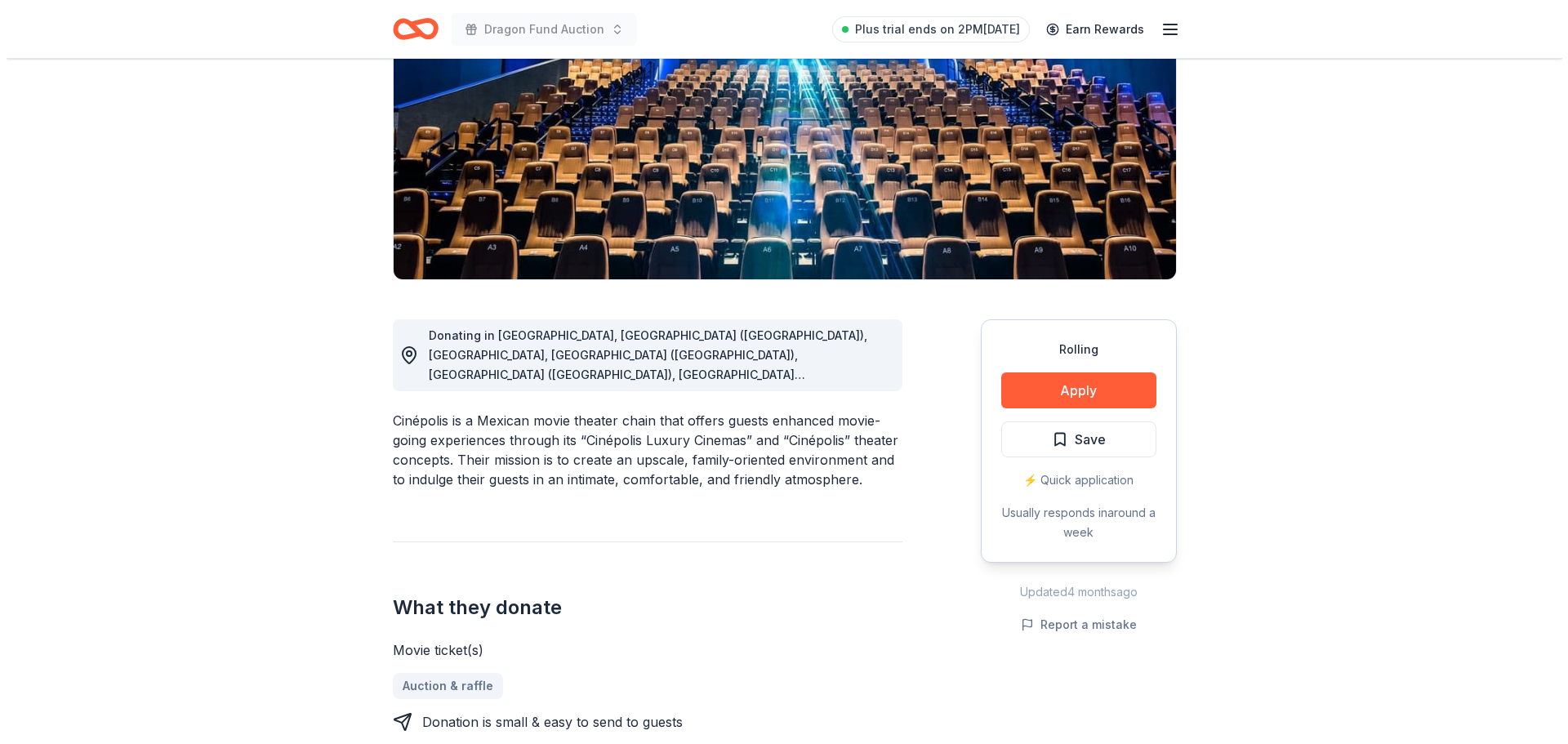
scroll to position [245, 0]
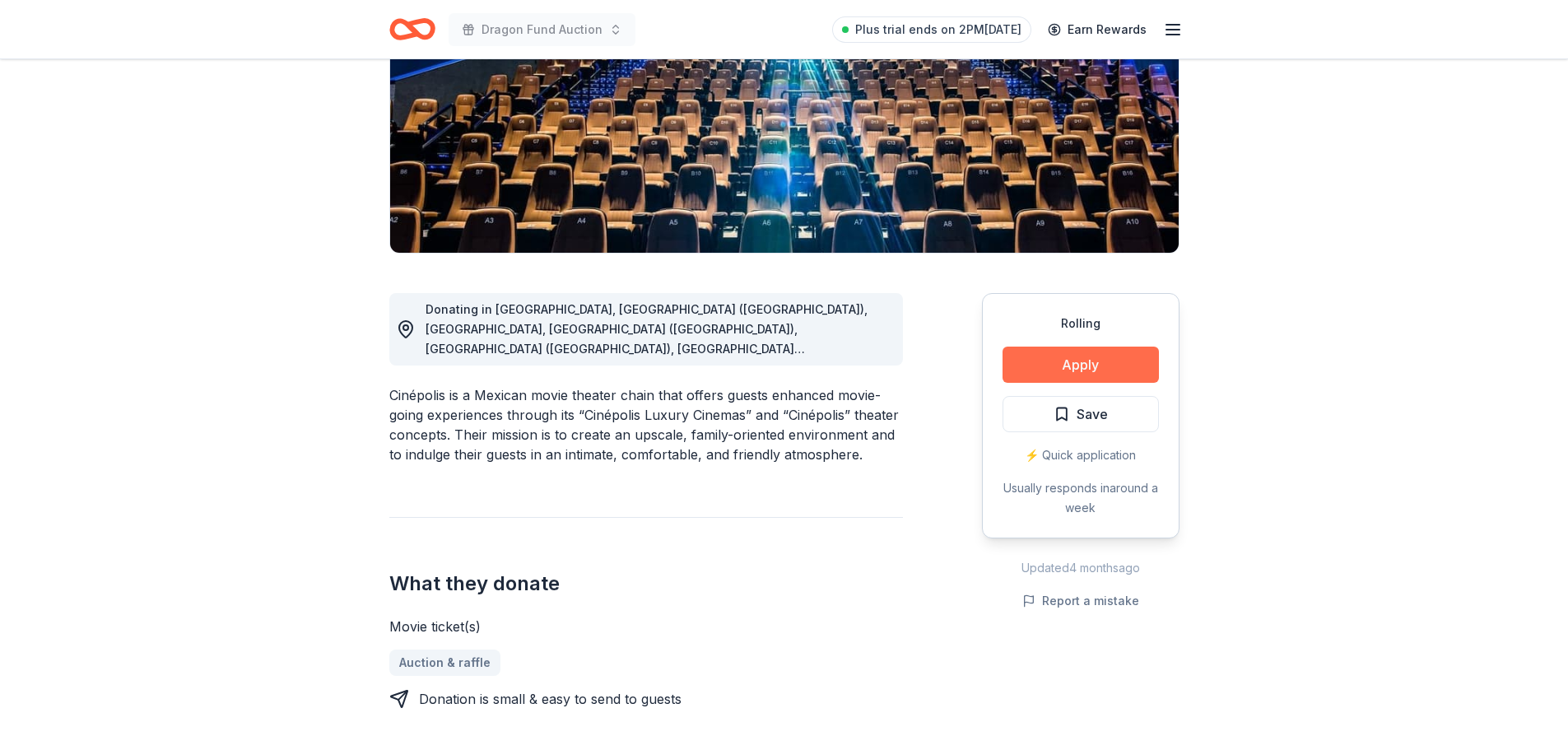
click at [1055, 364] on button "Apply" at bounding box center [1080, 365] width 156 height 36
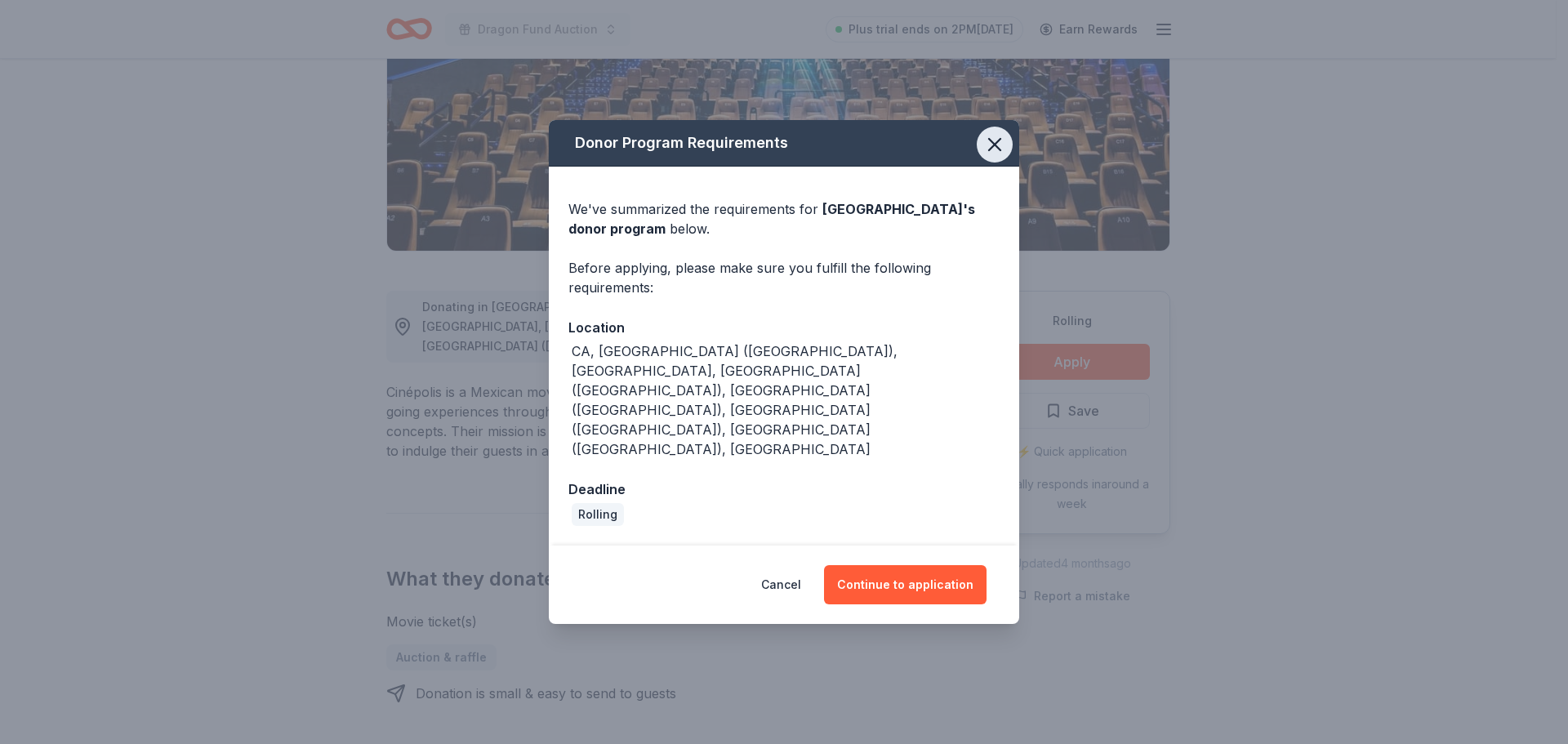
click at [998, 156] on icon "button" at bounding box center [995, 145] width 23 height 23
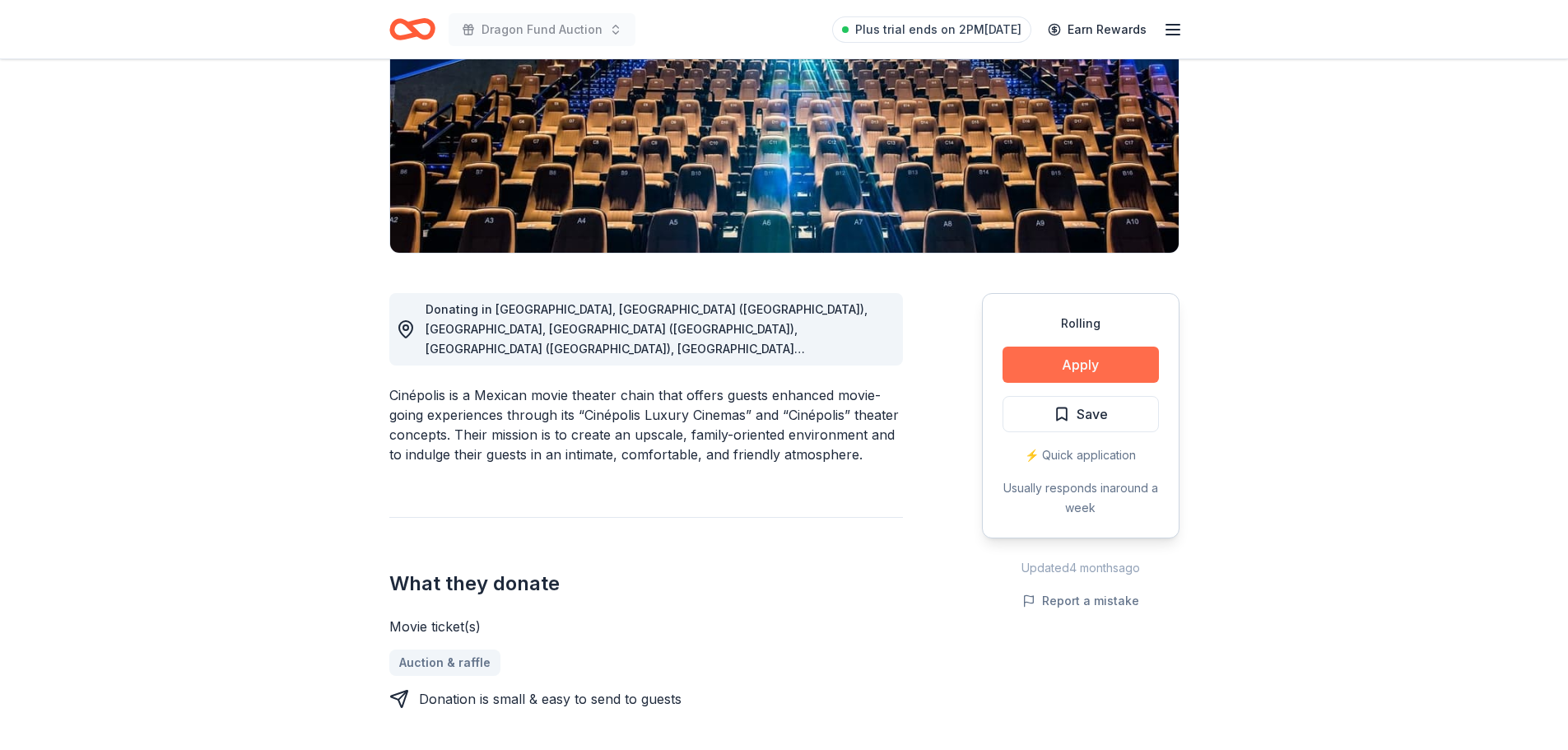
click at [1063, 366] on button "Apply" at bounding box center [1080, 365] width 156 height 36
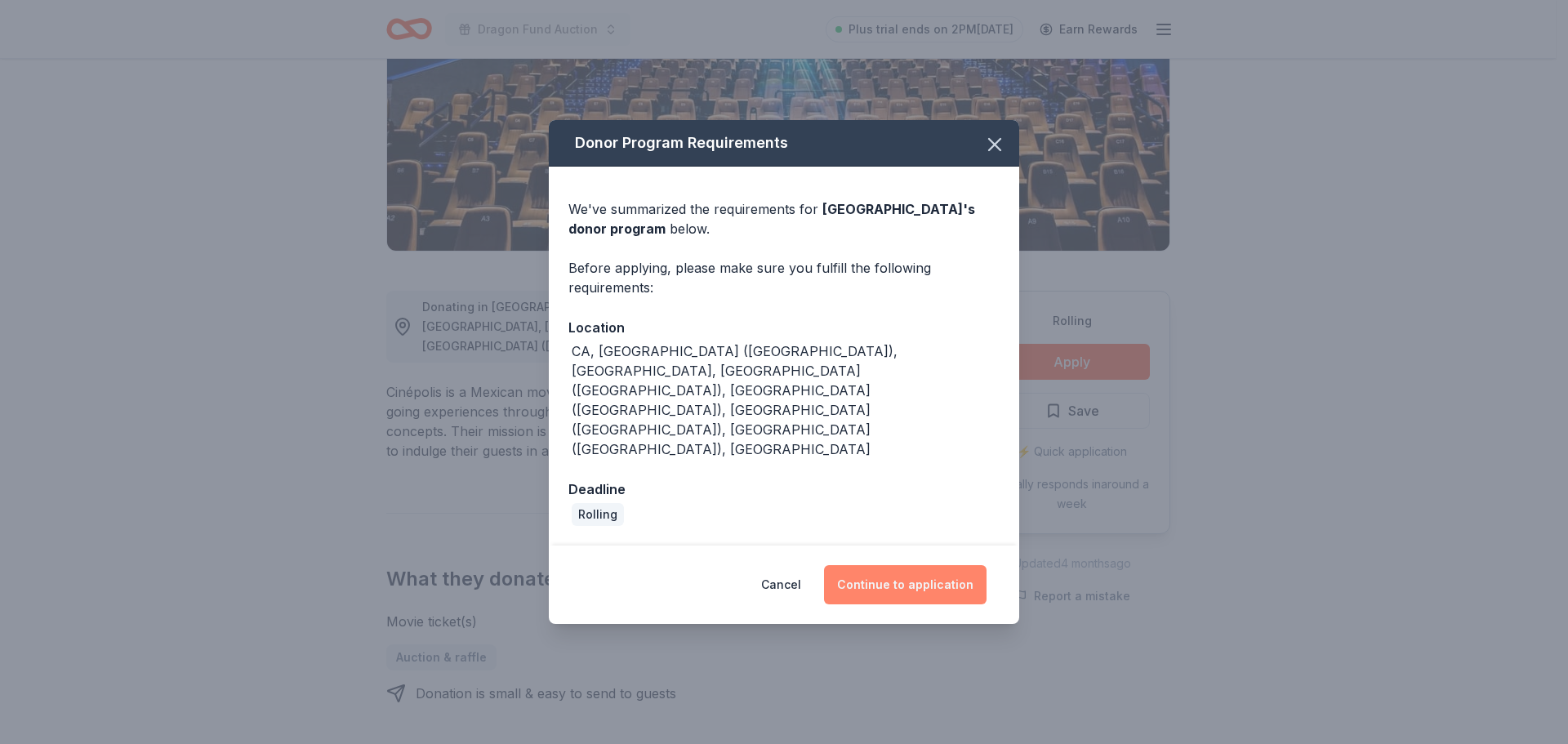
click at [898, 565] on button "Continue to application" at bounding box center [905, 585] width 163 height 39
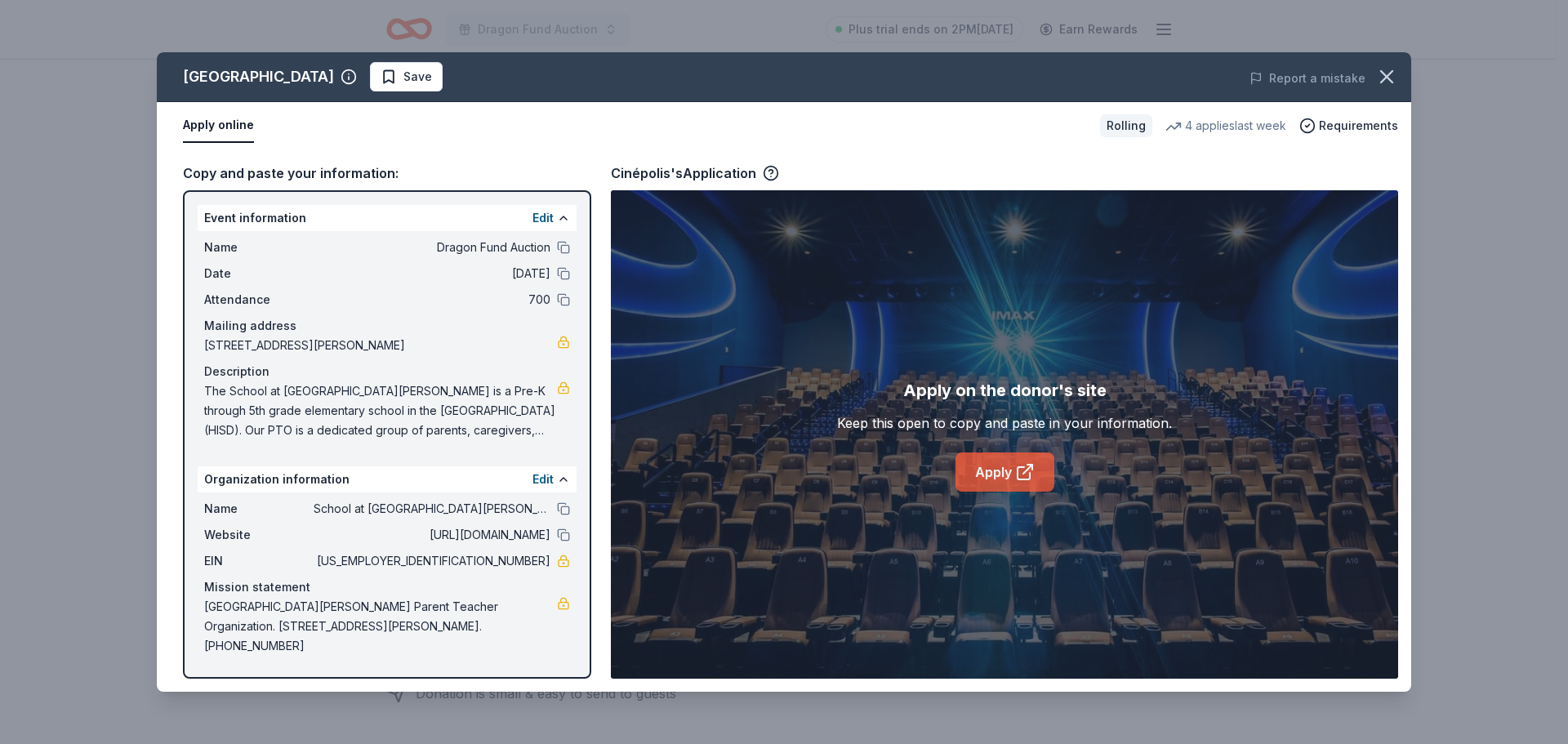
click at [978, 466] on link "Apply" at bounding box center [1005, 472] width 99 height 39
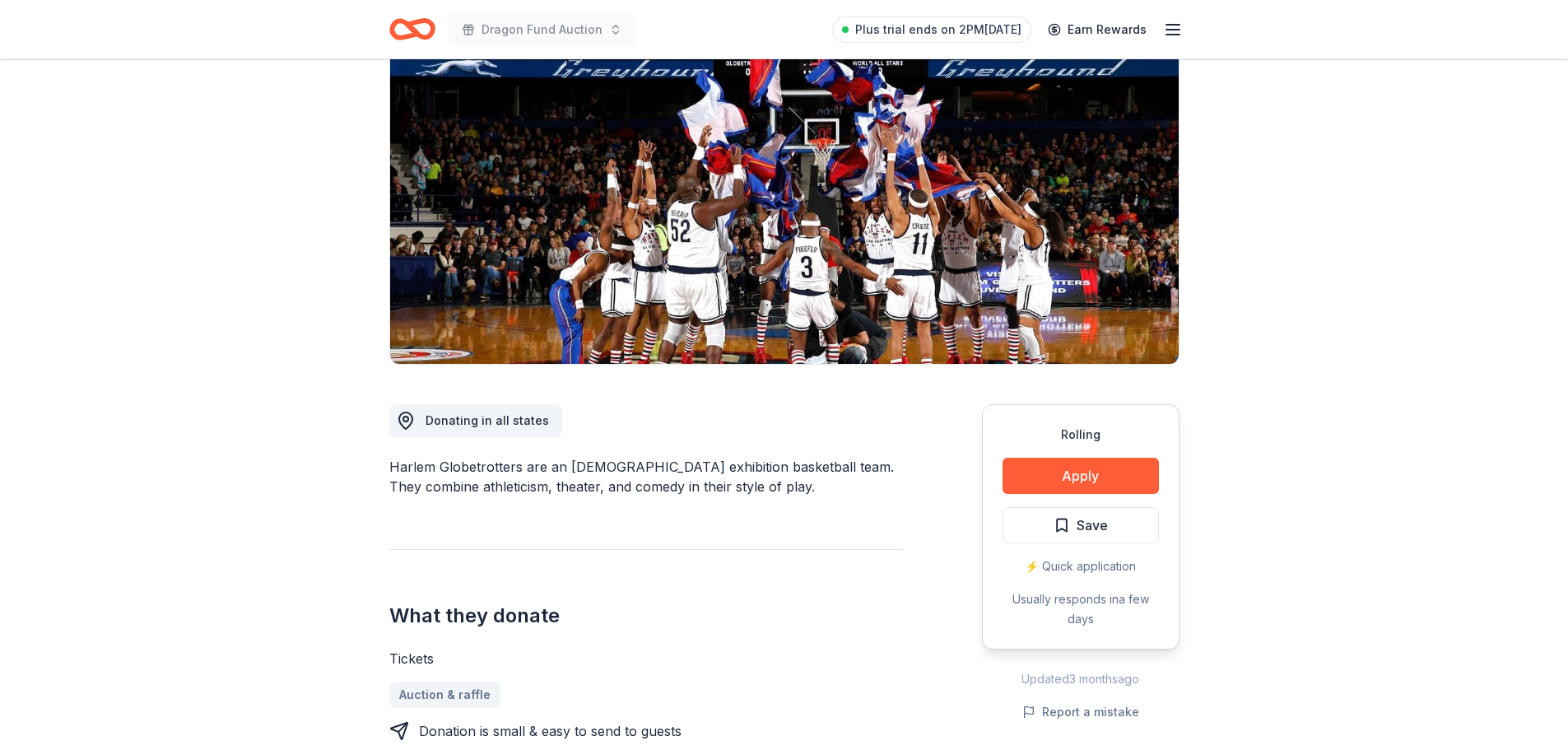
scroll to position [247, 0]
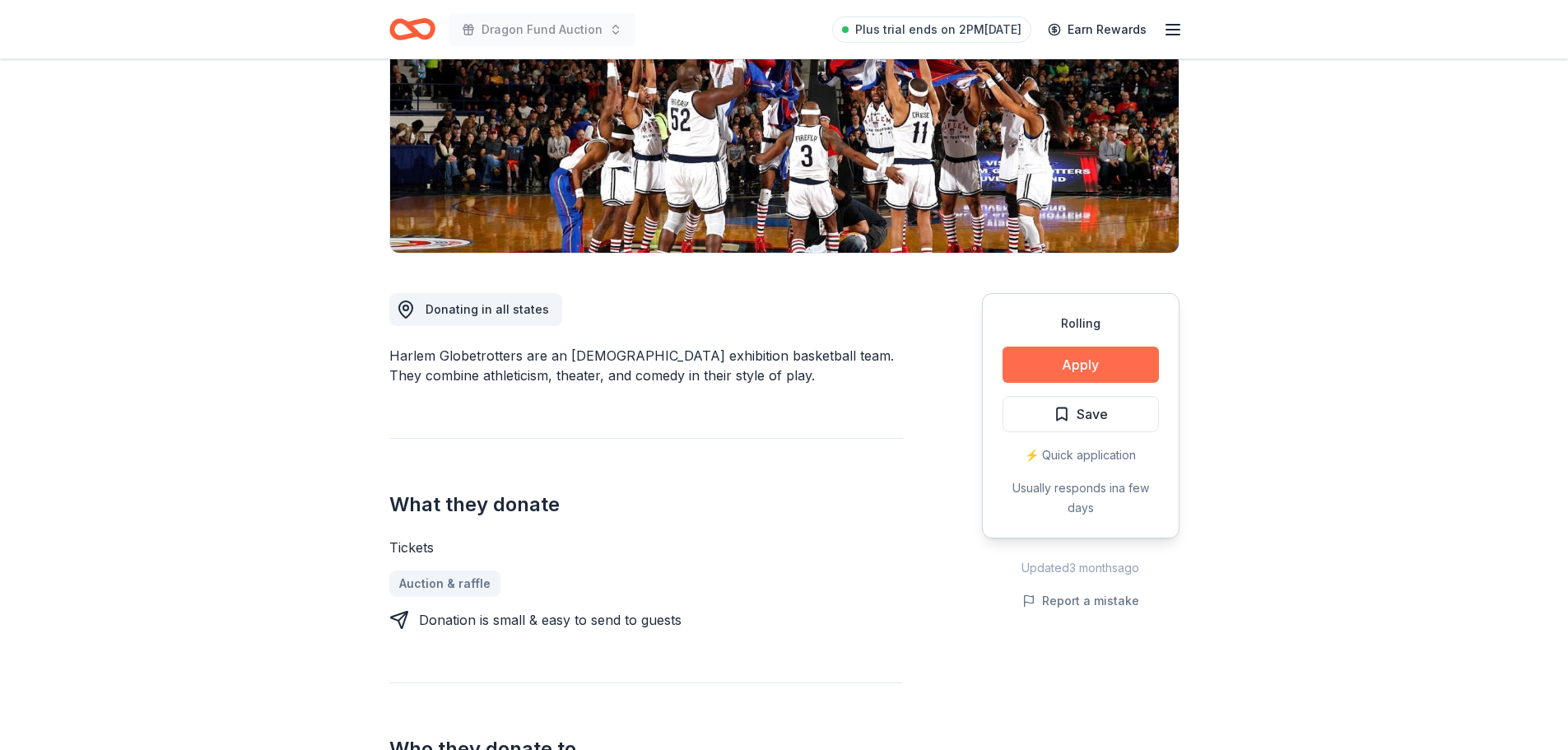
click at [1119, 357] on button "Apply" at bounding box center [1080, 365] width 156 height 36
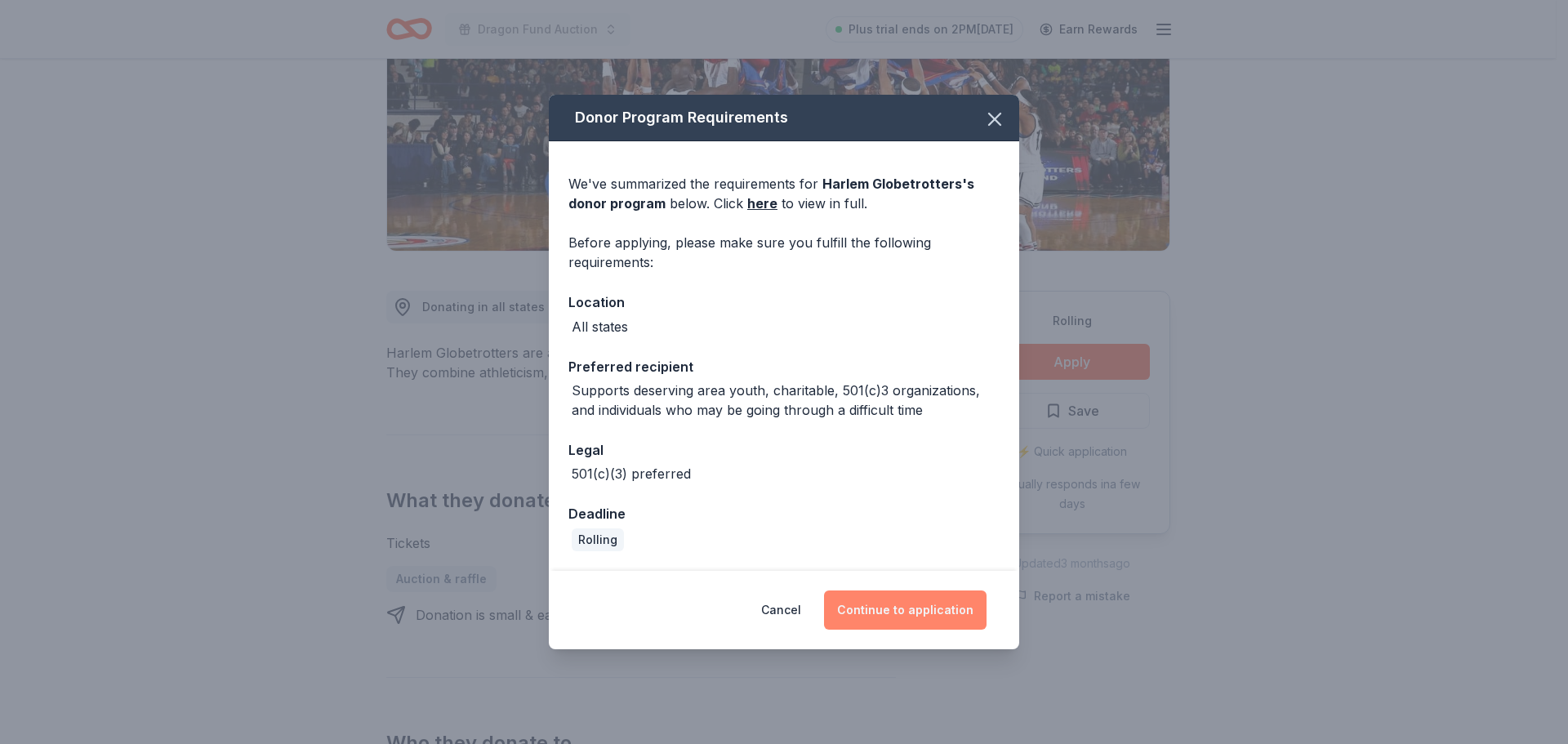
click at [896, 613] on button "Continue to application" at bounding box center [905, 610] width 163 height 39
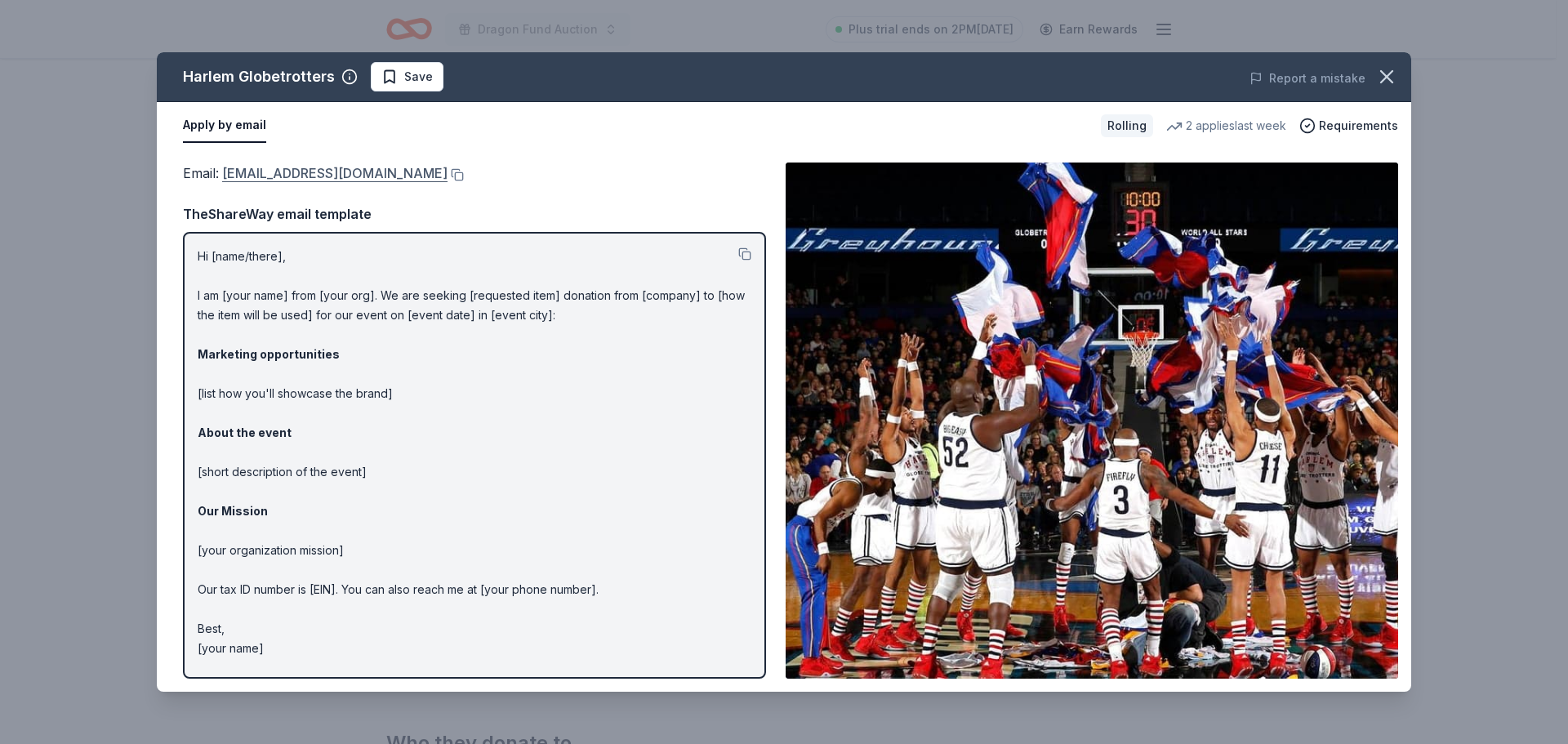
click at [224, 173] on span "Email : [EMAIL_ADDRESS][DOMAIN_NAME]" at bounding box center [315, 173] width 265 height 16
click at [448, 174] on button at bounding box center [456, 175] width 16 height 13
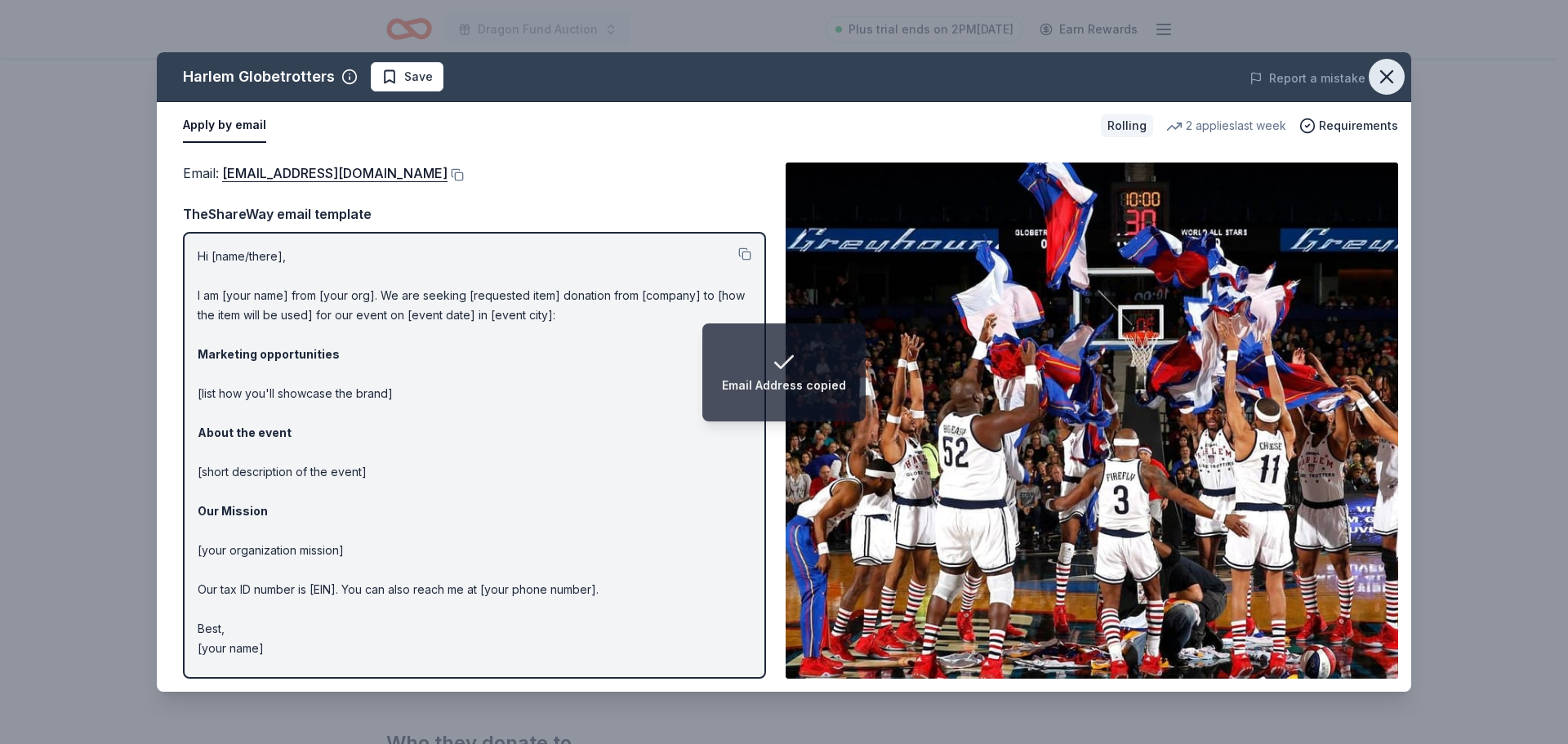
click at [1388, 73] on icon "button" at bounding box center [1387, 77] width 23 height 23
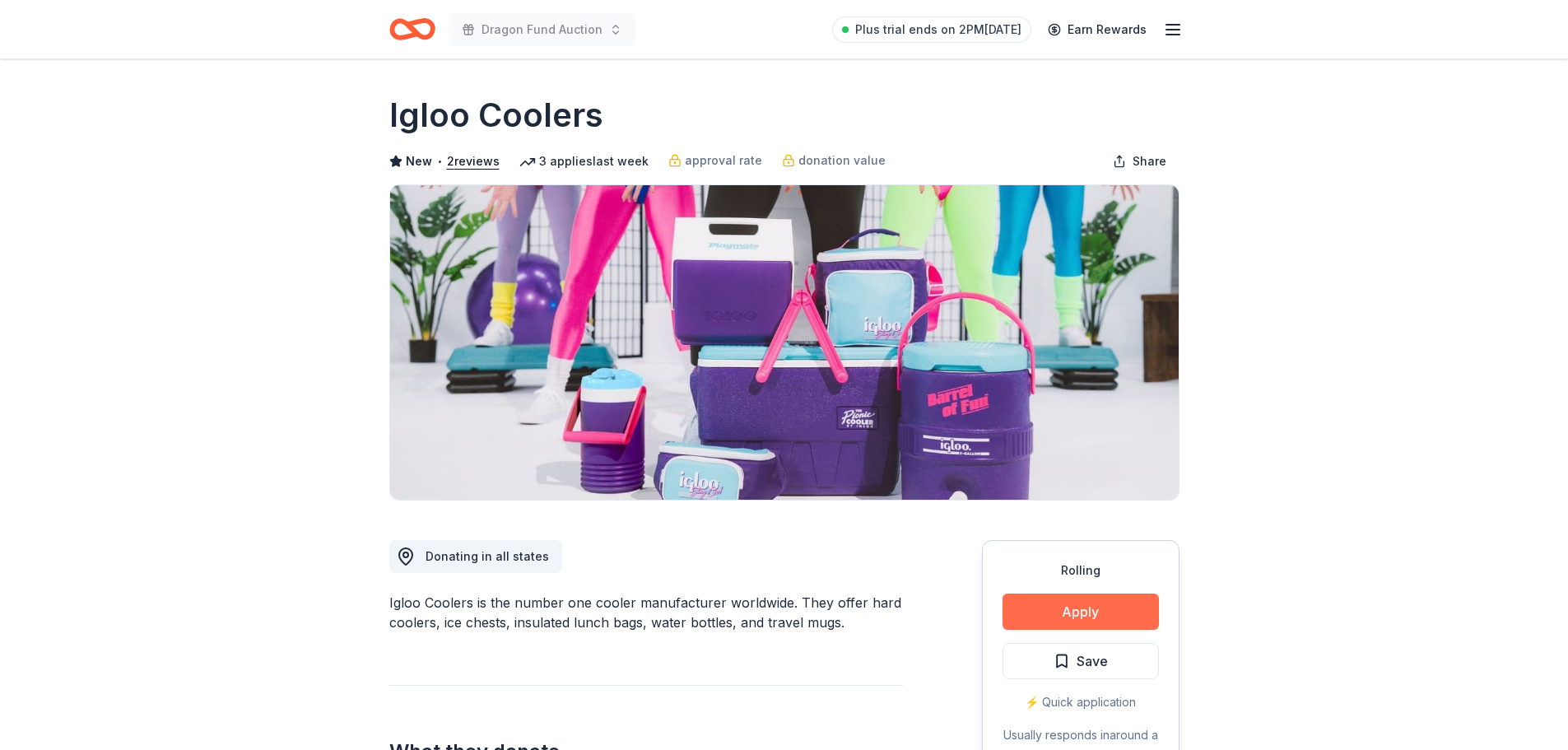
click at [1039, 619] on button "Apply" at bounding box center [1080, 612] width 156 height 36
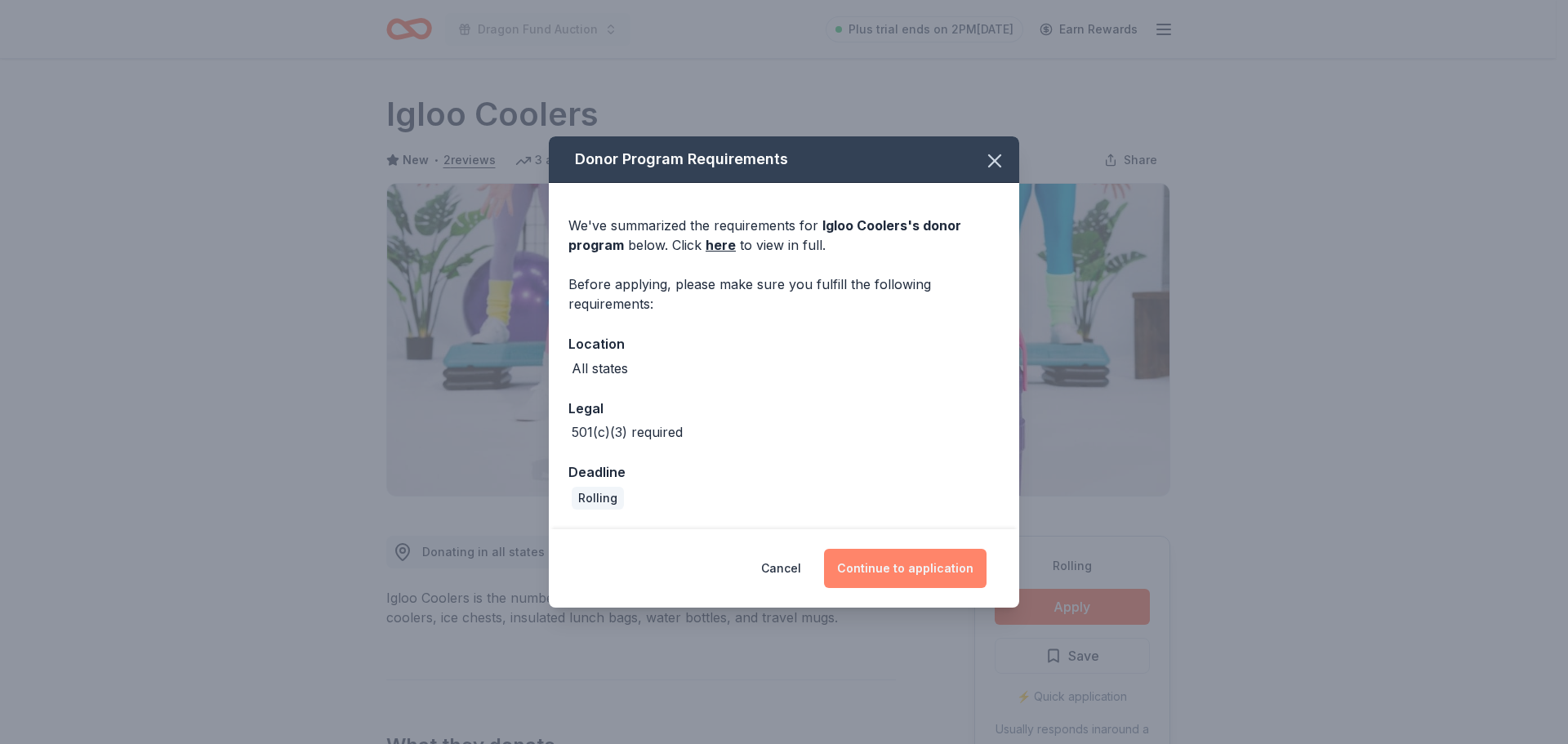
click at [947, 556] on button "Continue to application" at bounding box center [905, 569] width 163 height 39
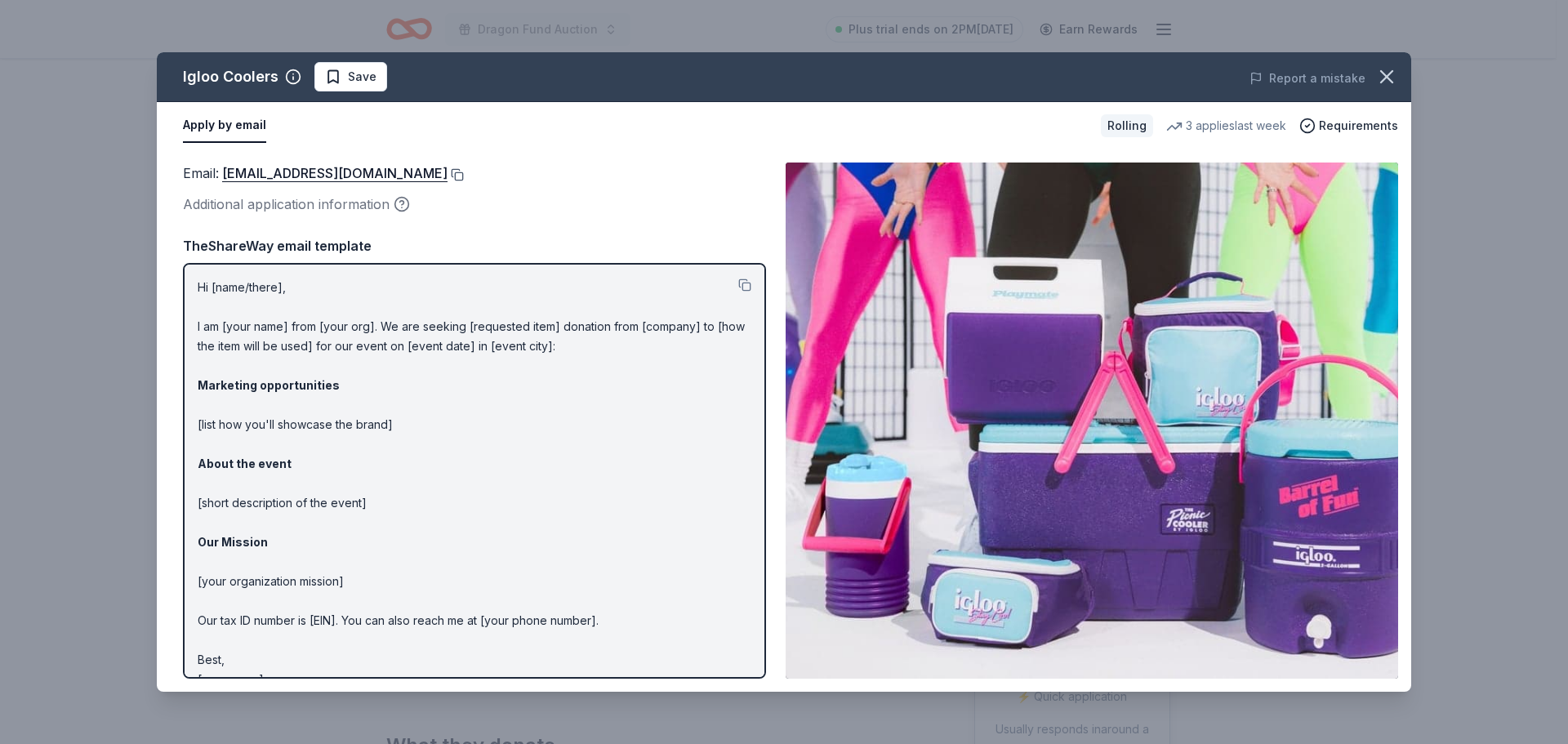
click at [448, 171] on button at bounding box center [456, 175] width 16 height 13
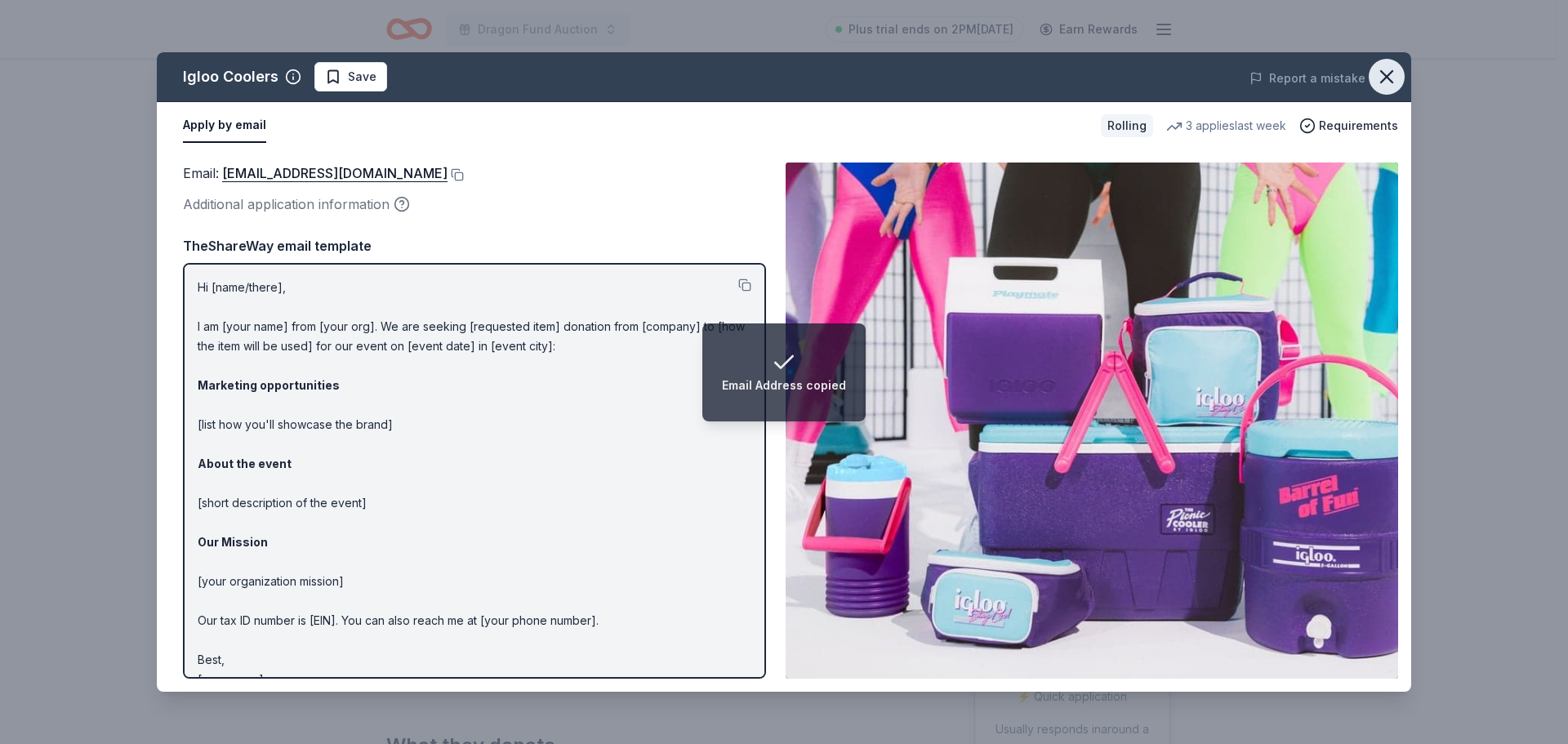
click at [1386, 77] on icon "button" at bounding box center [1386, 76] width 12 height 12
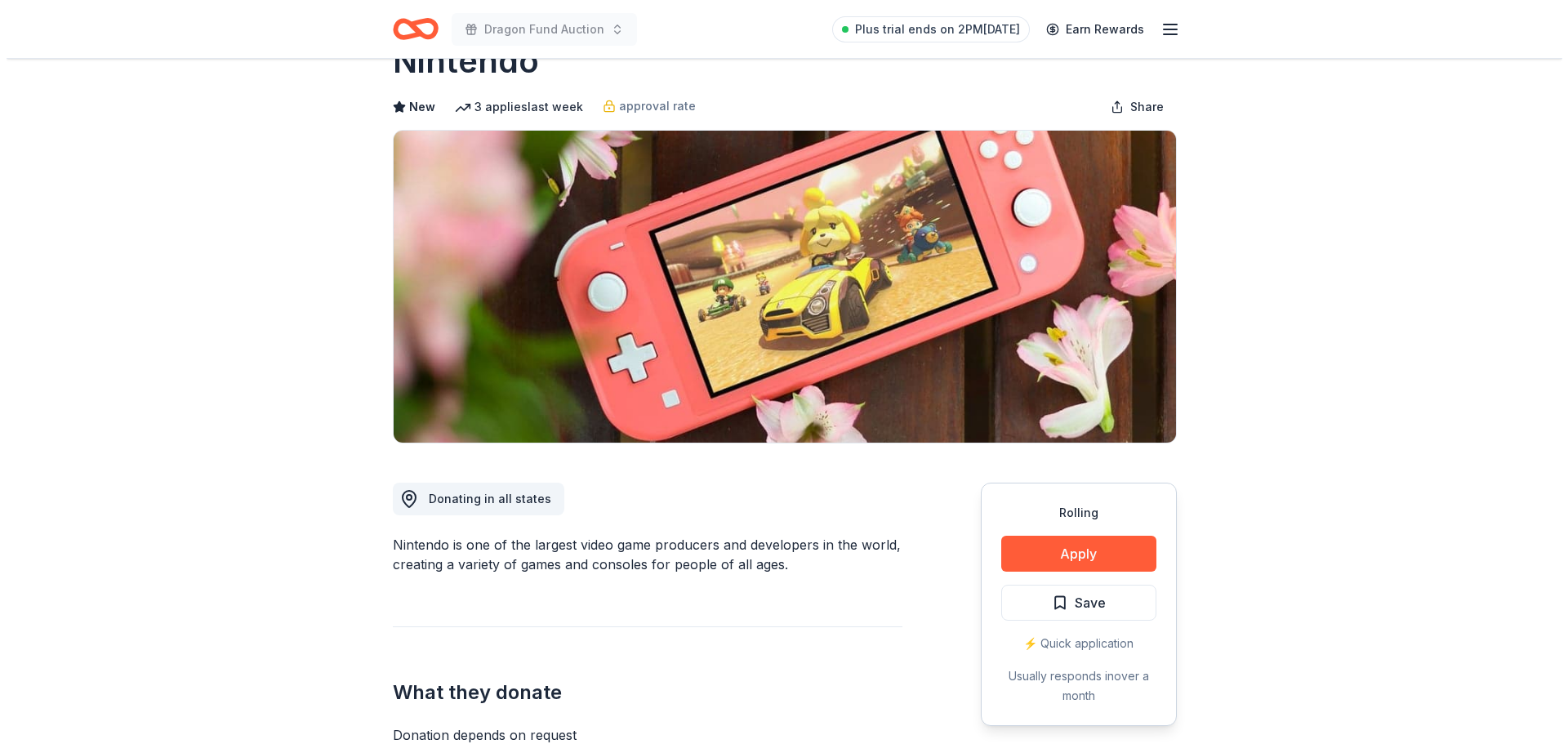
scroll to position [81, 0]
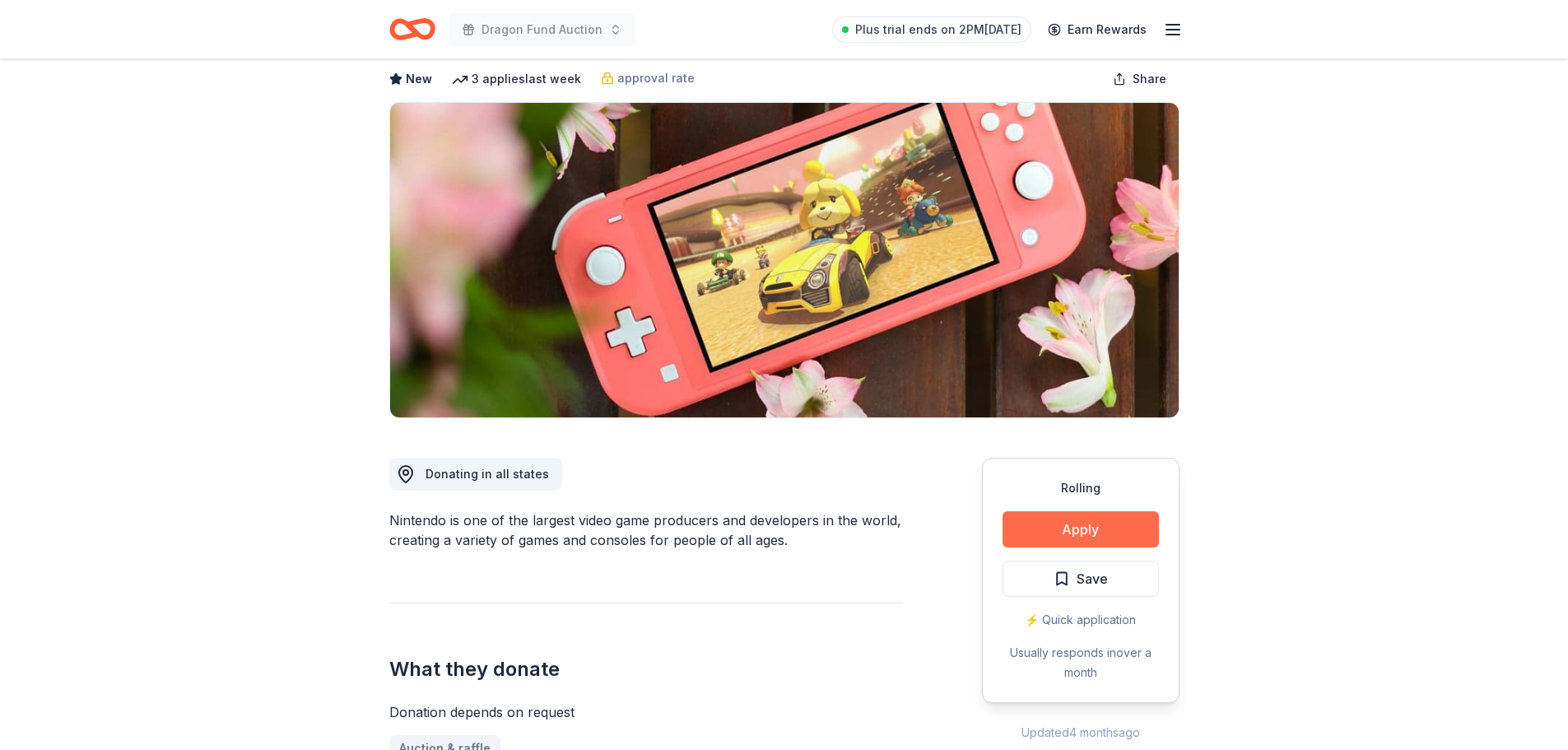
click at [1062, 522] on button "Apply" at bounding box center [1080, 529] width 156 height 36
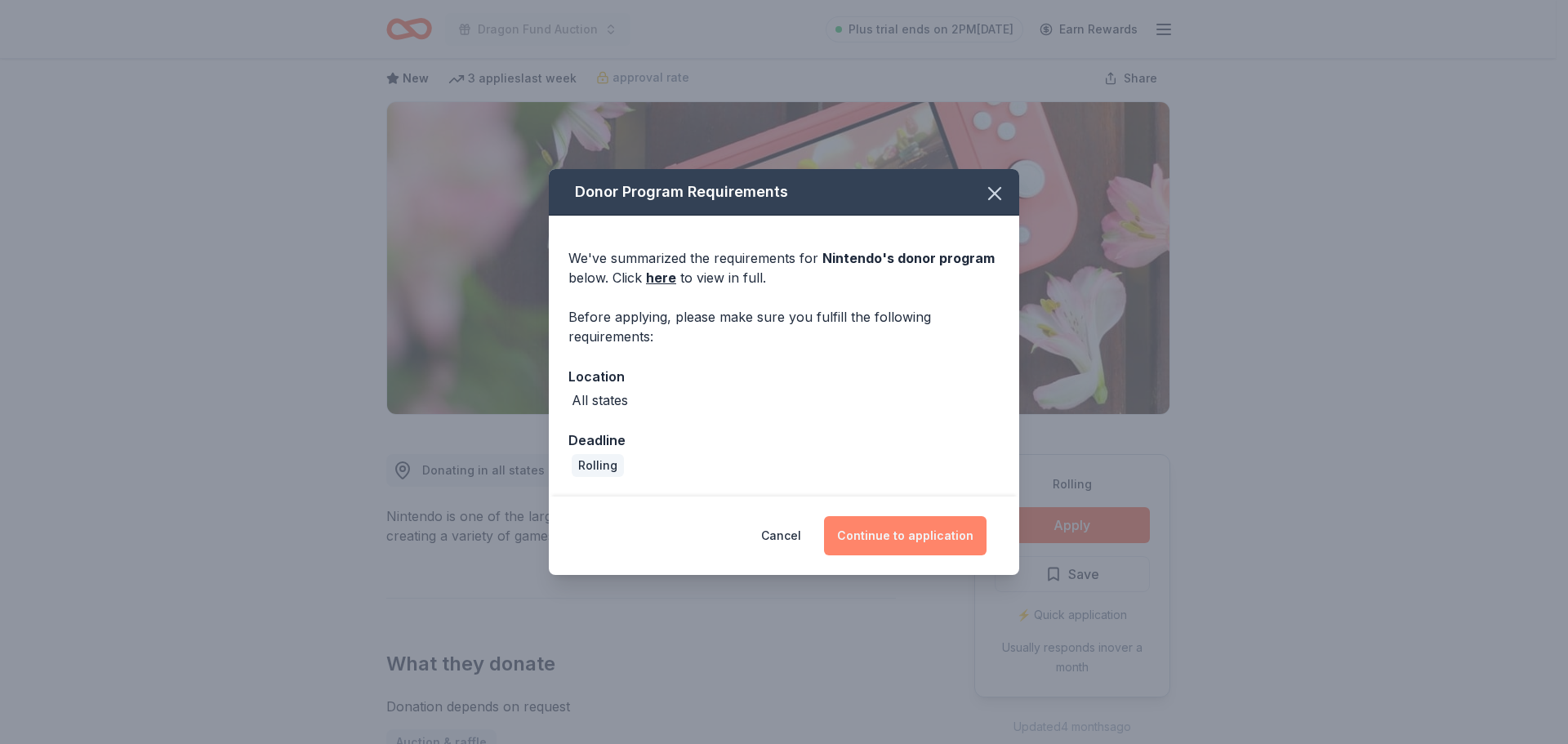
click at [907, 529] on button "Continue to application" at bounding box center [905, 535] width 163 height 39
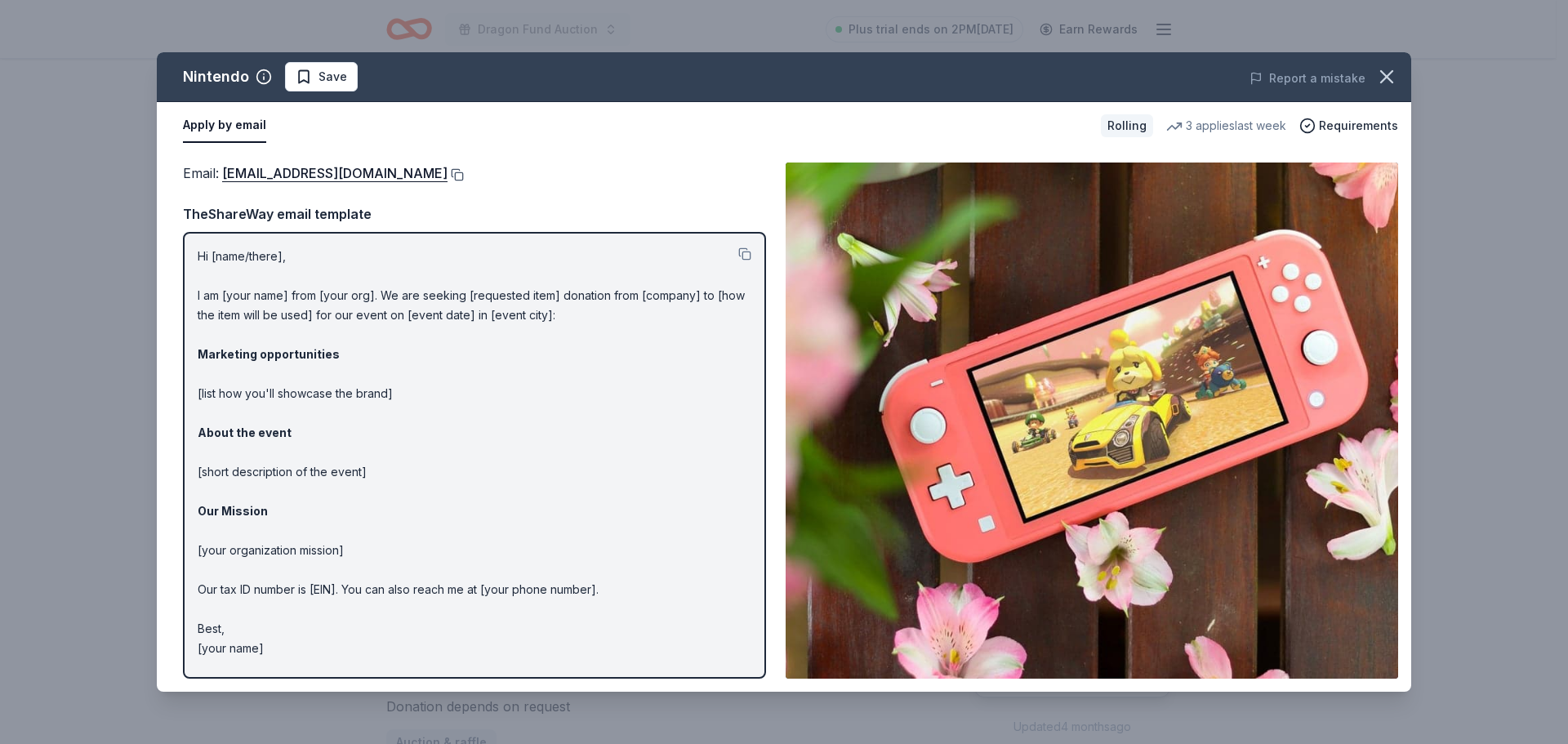
click at [464, 177] on button at bounding box center [456, 175] width 16 height 13
